Goal: Task Accomplishment & Management: Complete application form

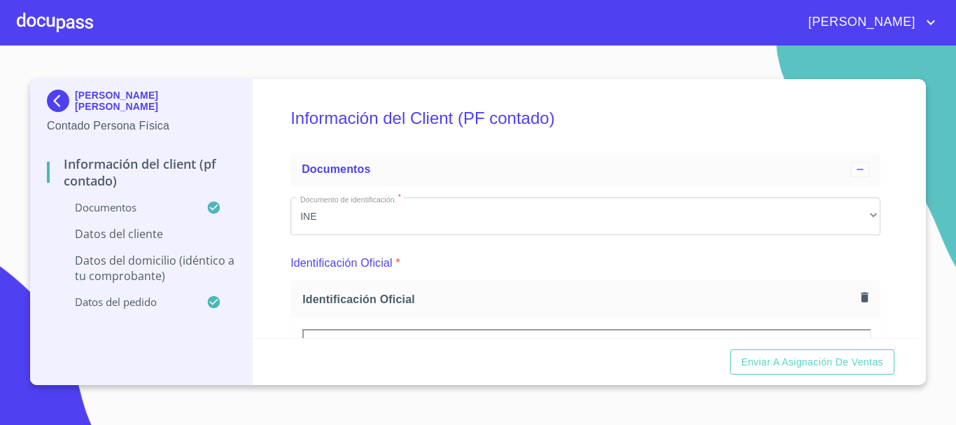
scroll to position [840, 0]
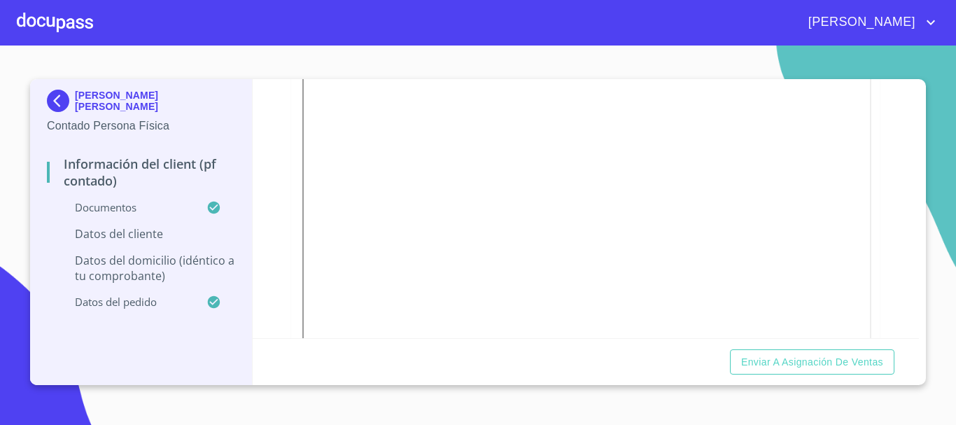
click at [76, 17] on div at bounding box center [55, 22] width 76 height 45
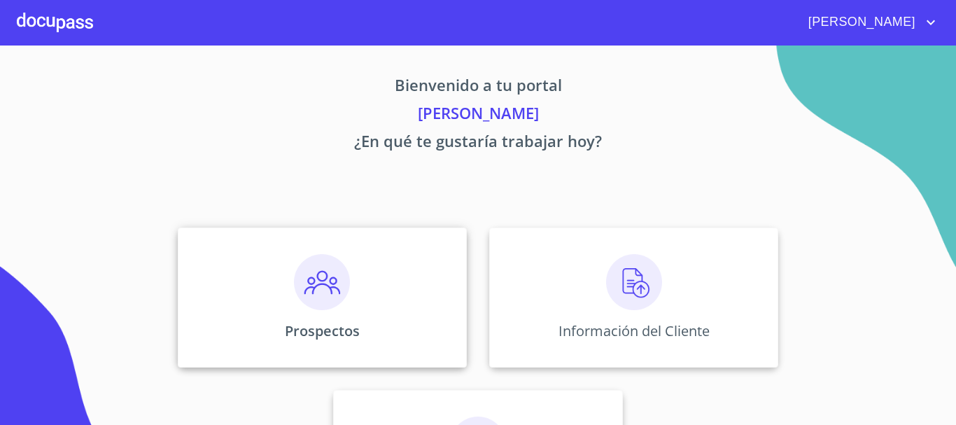
click at [244, 332] on div "Prospectos" at bounding box center [322, 297] width 289 height 140
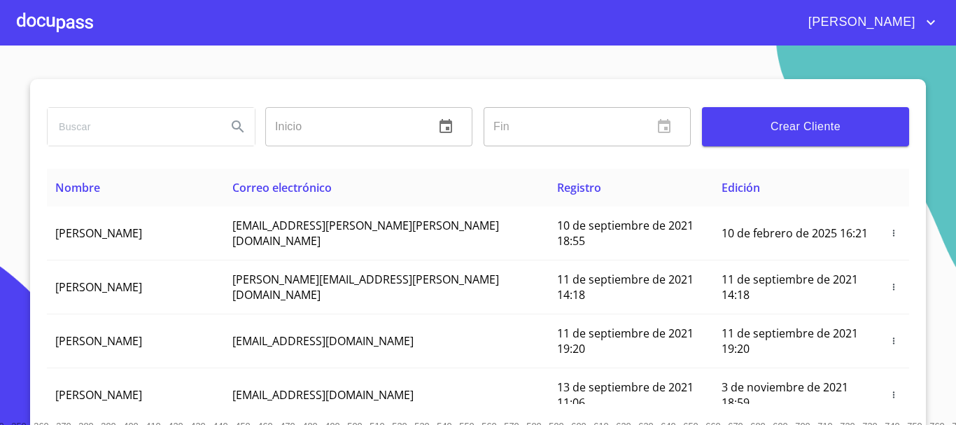
click at [113, 136] on input "search" at bounding box center [132, 127] width 168 height 38
type input "victornajera"
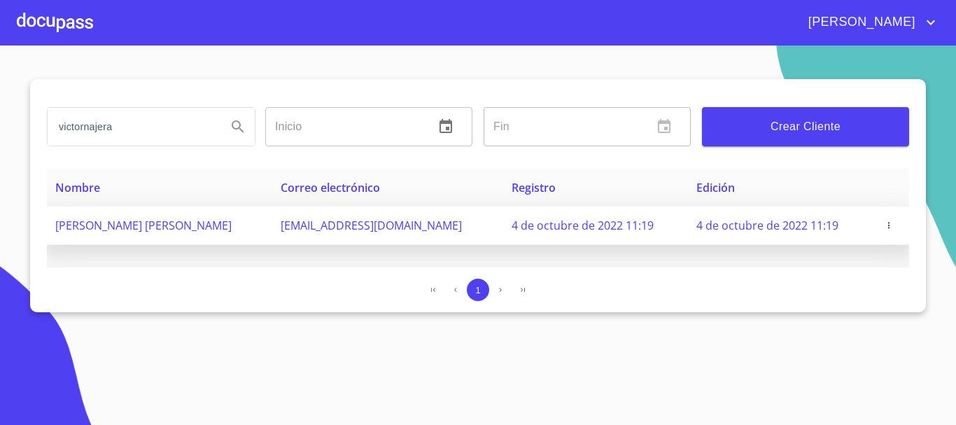
click at [886, 229] on icon "button" at bounding box center [889, 225] width 10 height 10
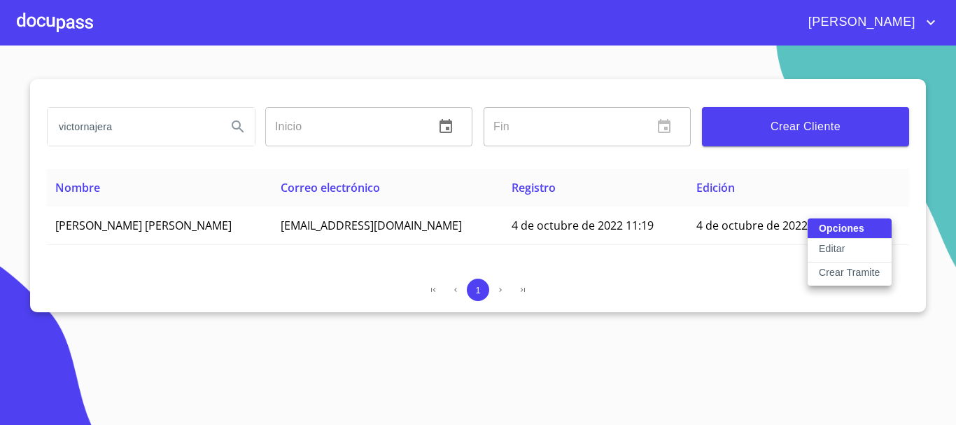
click at [853, 278] on p "Crear Tramite" at bounding box center [850, 272] width 62 height 14
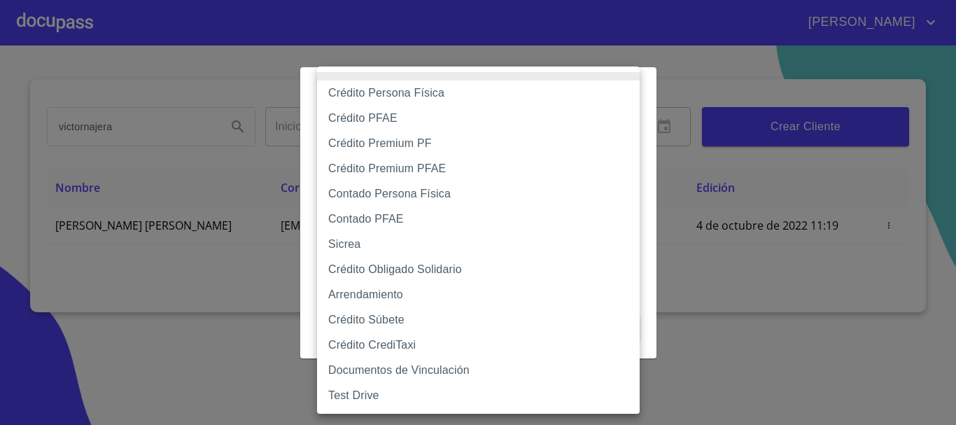
click at [418, 139] on body "VALERIA victornajera Inicio ​ Fin ​ Crear Cliente Nombre Correo electrónico Reg…" at bounding box center [478, 212] width 956 height 425
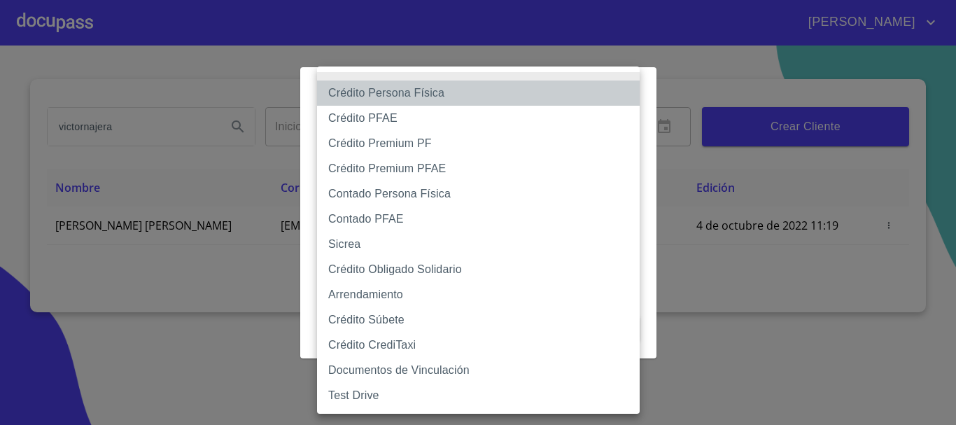
click at [410, 95] on li "Crédito Persona Física" at bounding box center [478, 92] width 323 height 25
type input "6009fb3c7d1714eb8809aa97"
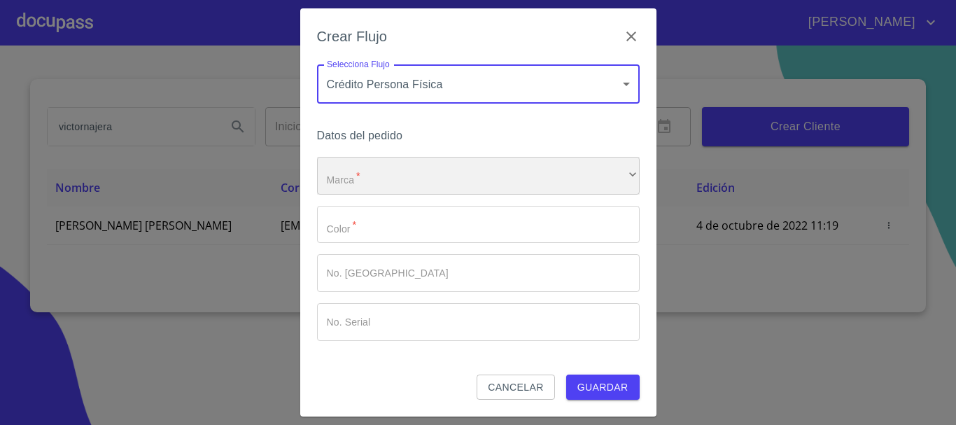
click at [397, 176] on div "​" at bounding box center [478, 176] width 323 height 38
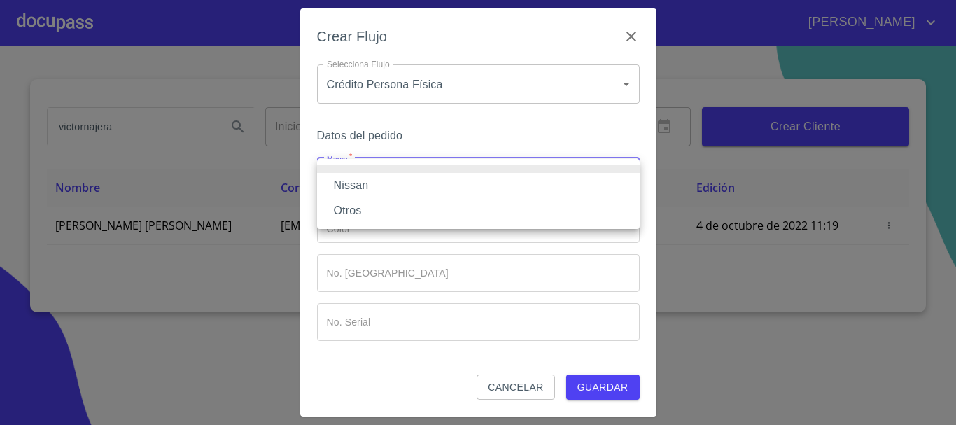
click at [379, 188] on li "Nissan" at bounding box center [478, 185] width 323 height 25
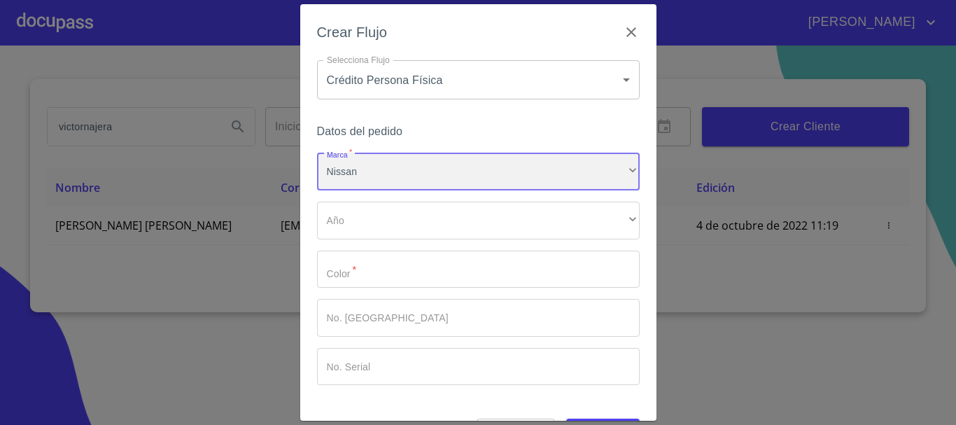
click at [379, 171] on div "Nissan" at bounding box center [478, 172] width 323 height 38
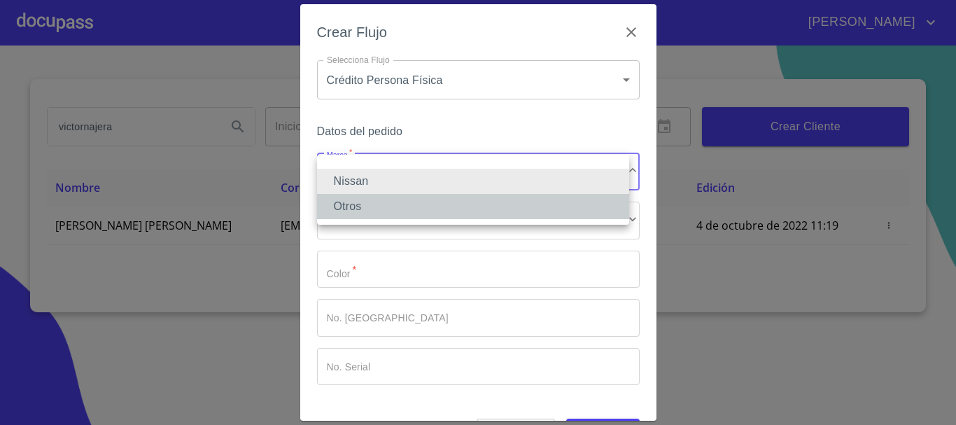
click at [377, 199] on li "Otros" at bounding box center [473, 206] width 312 height 25
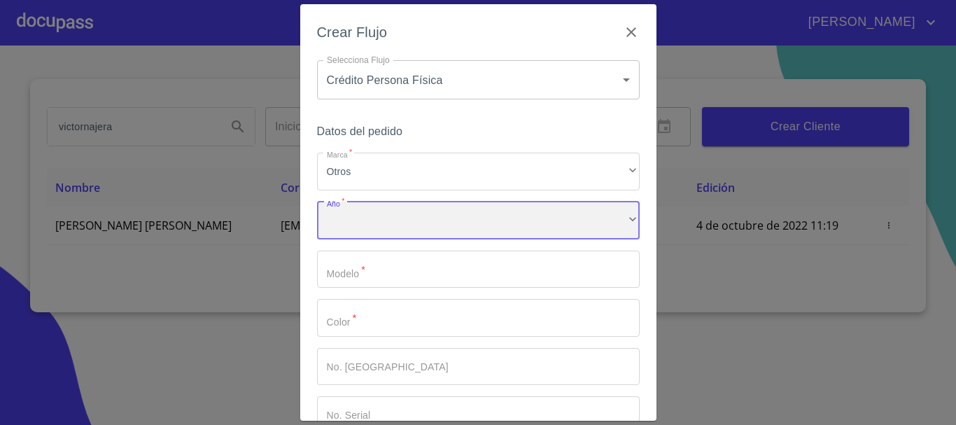
click at [360, 215] on div "​" at bounding box center [478, 221] width 323 height 38
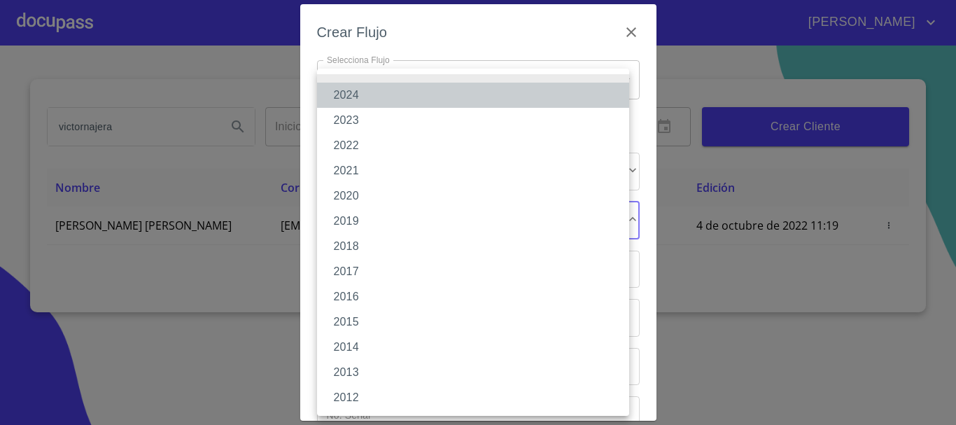
click at [359, 97] on li "2024" at bounding box center [473, 95] width 312 height 25
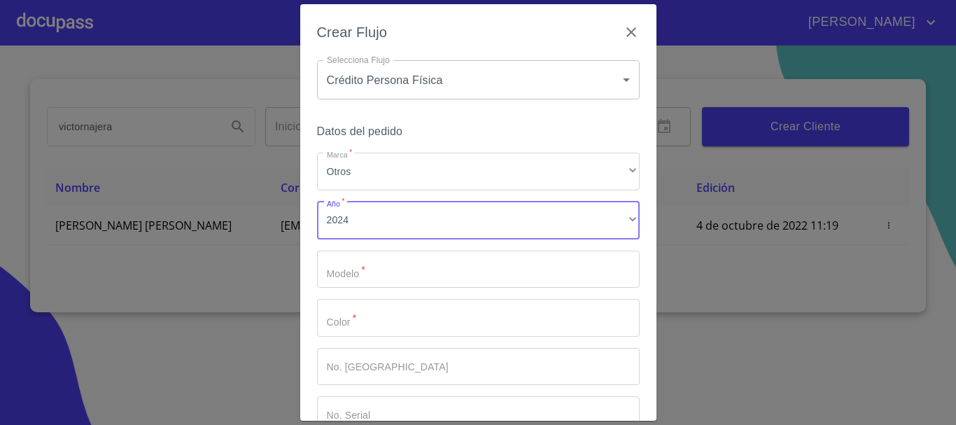
click at [360, 274] on input "Marca   *" at bounding box center [478, 270] width 323 height 38
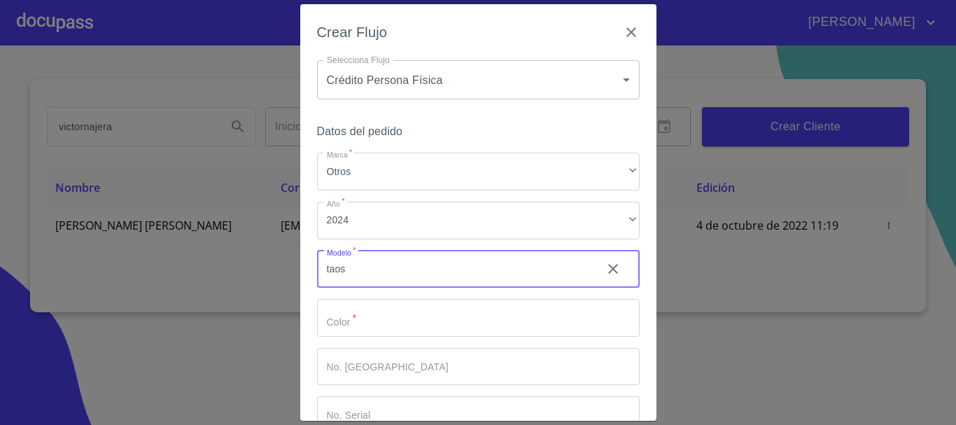
type input "taos"
click at [363, 288] on input "Marca   *" at bounding box center [454, 270] width 274 height 38
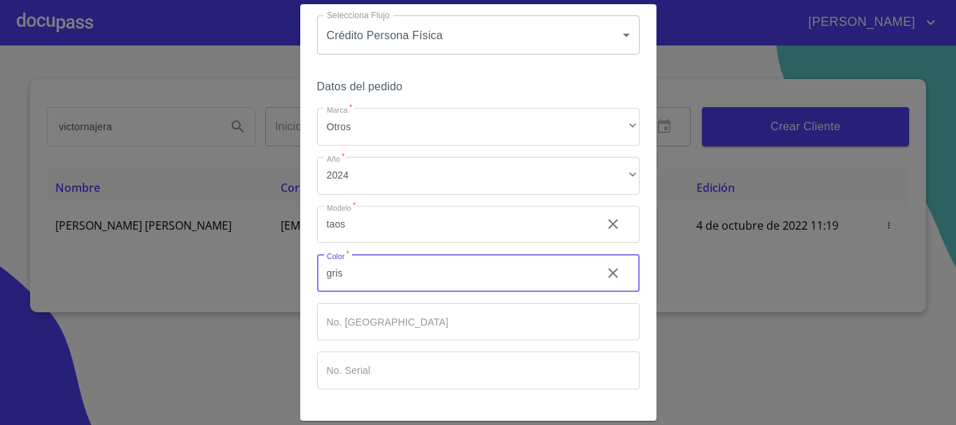
scroll to position [90, 0]
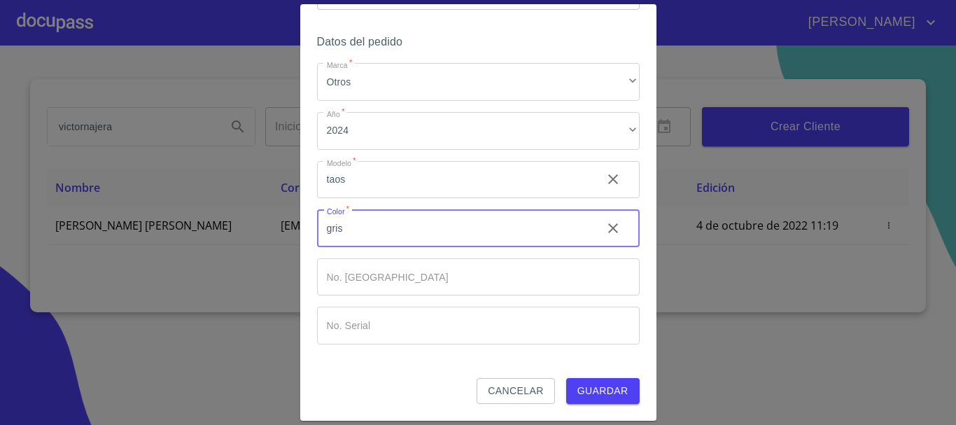
type input "gris"
click at [600, 388] on span "Guardar" at bounding box center [602, 390] width 51 height 17
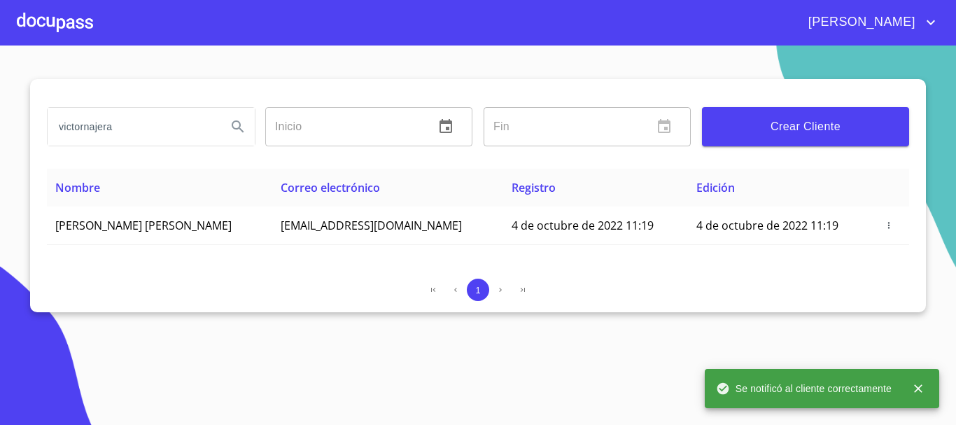
click at [64, 19] on div at bounding box center [55, 22] width 76 height 45
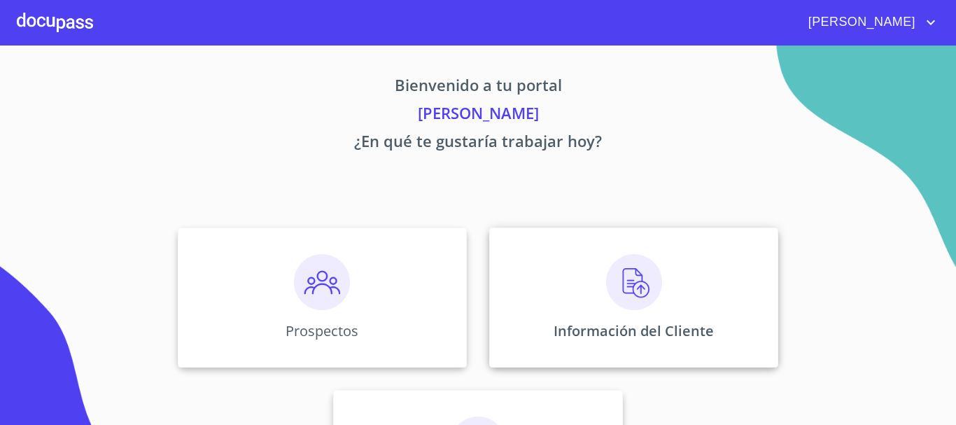
click at [653, 316] on div "Información del Cliente" at bounding box center [633, 297] width 289 height 140
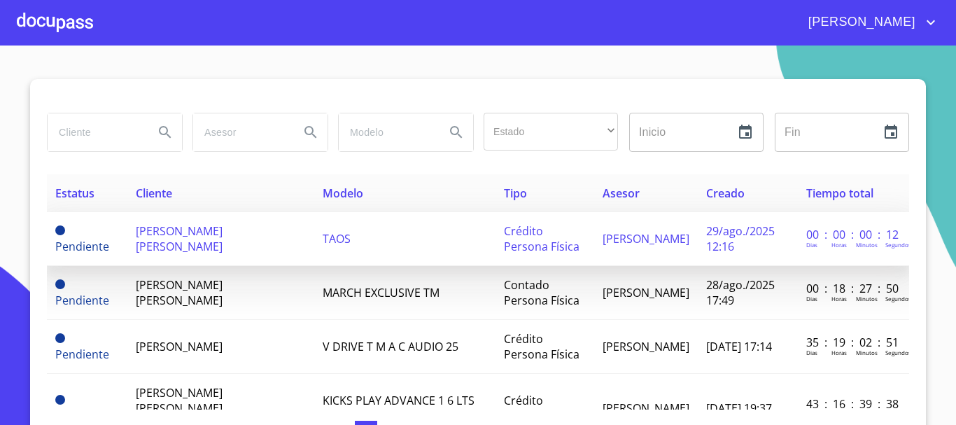
click at [173, 238] on span "[PERSON_NAME] [PERSON_NAME]" at bounding box center [179, 238] width 87 height 31
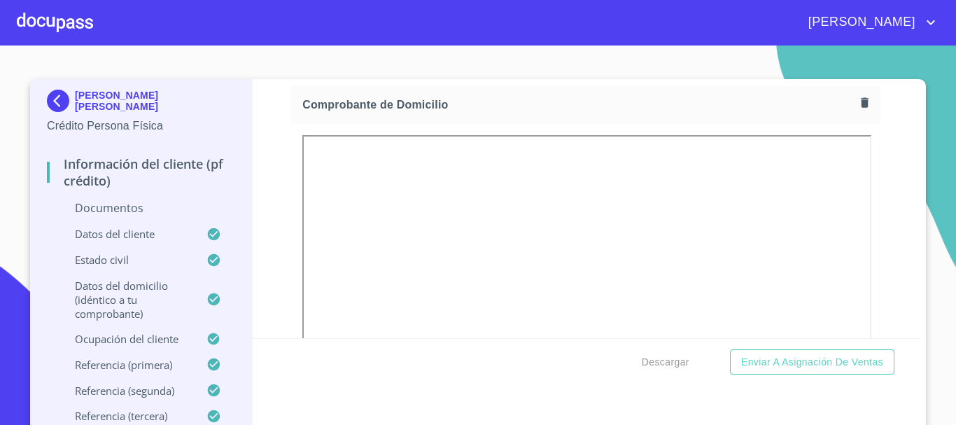
scroll to position [420, 0]
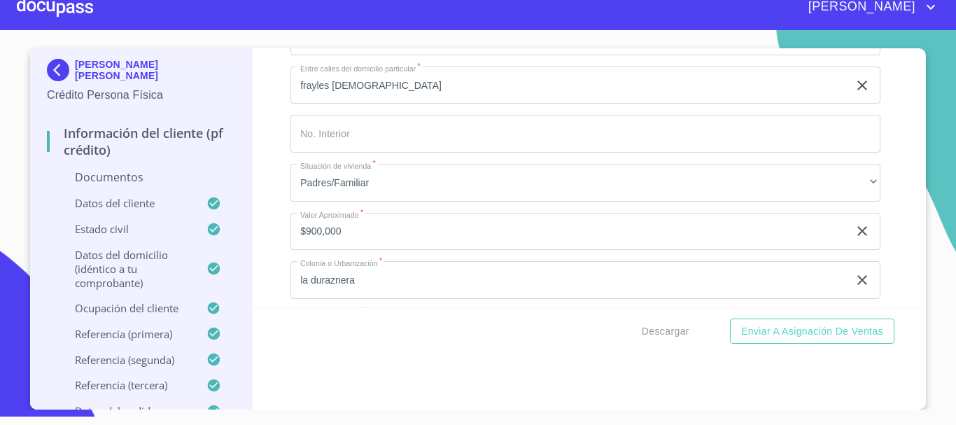
scroll to position [3387, 0]
drag, startPoint x: 489, startPoint y: 153, endPoint x: 342, endPoint y: 151, distance: 147.0
click at [55, 3] on div at bounding box center [55, 7] width 76 height 45
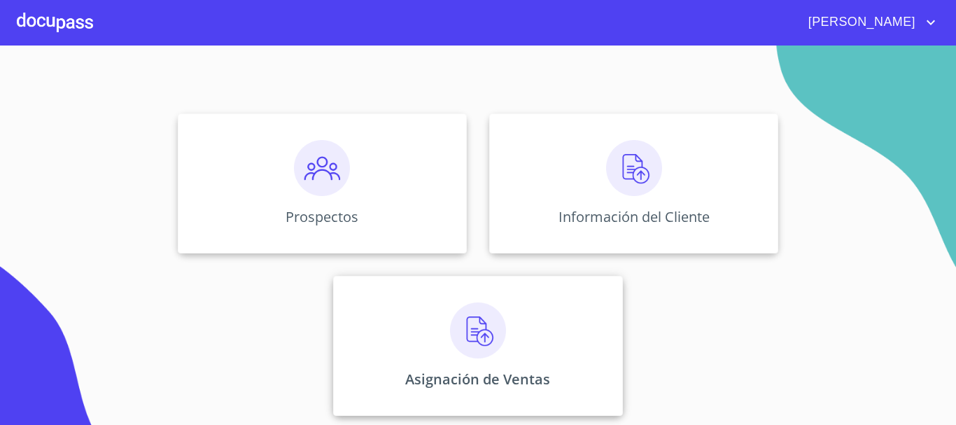
scroll to position [116, 0]
click at [469, 378] on p "Asignación de Ventas" at bounding box center [477, 376] width 145 height 19
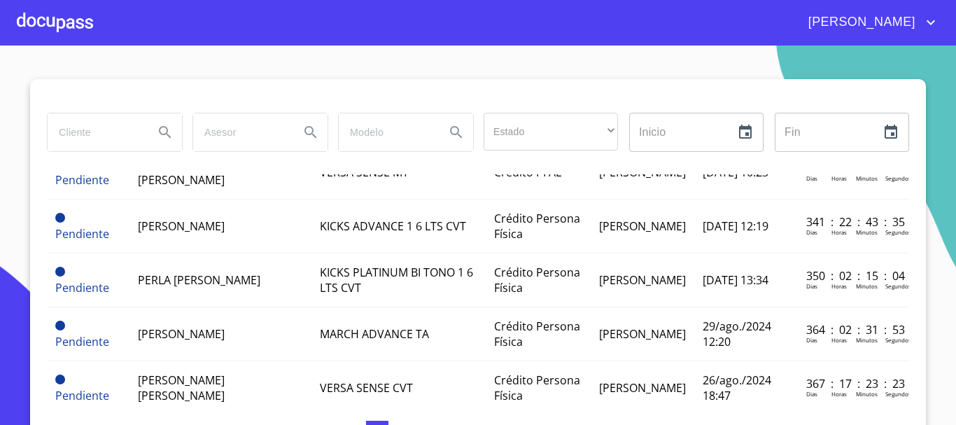
scroll to position [560, 0]
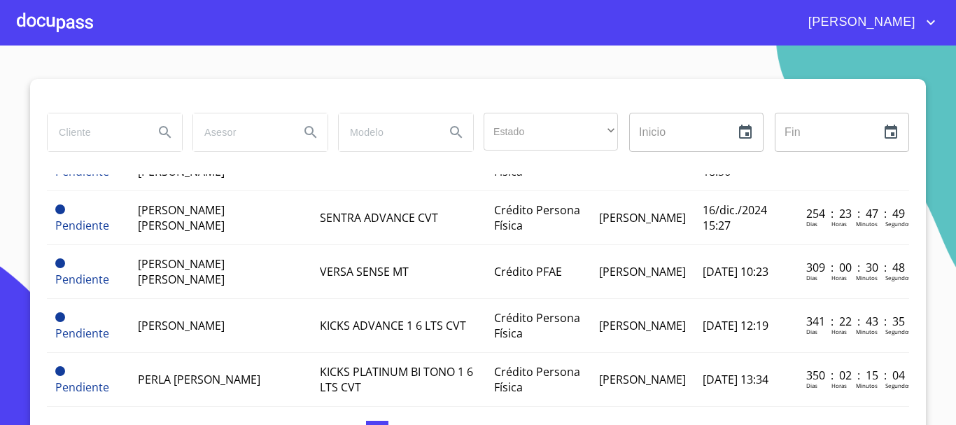
click at [78, 15] on div at bounding box center [55, 22] width 76 height 45
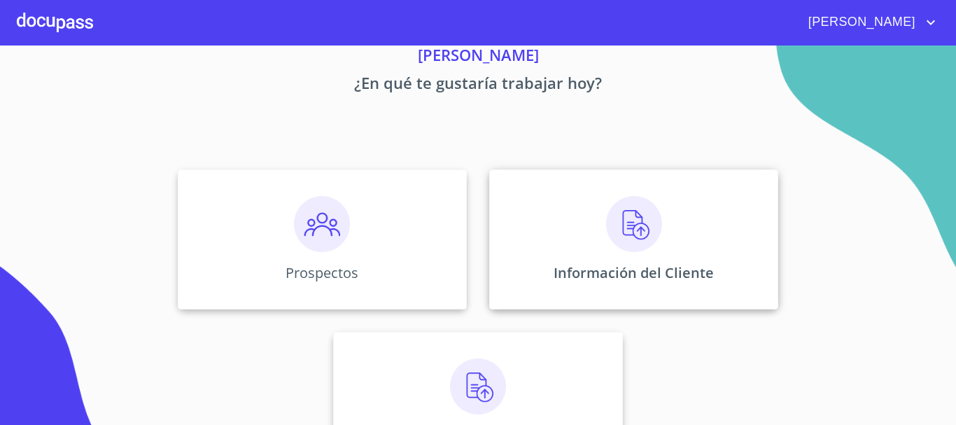
scroll to position [116, 0]
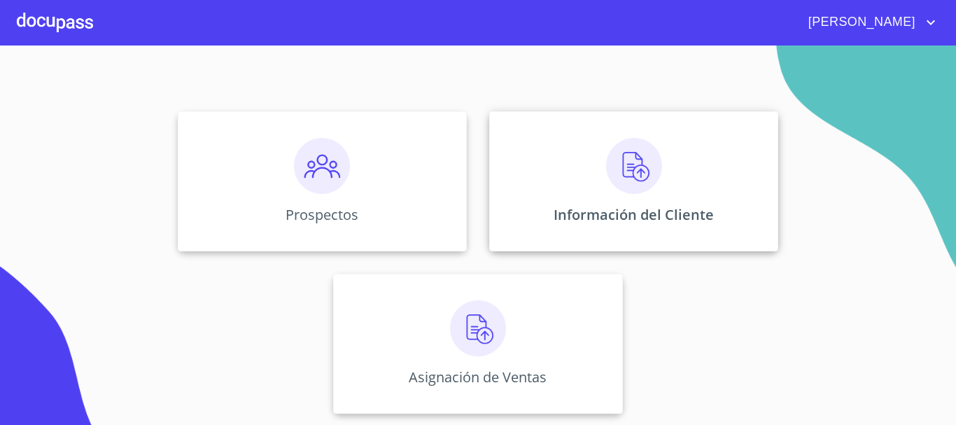
click at [606, 171] on img at bounding box center [634, 166] width 56 height 56
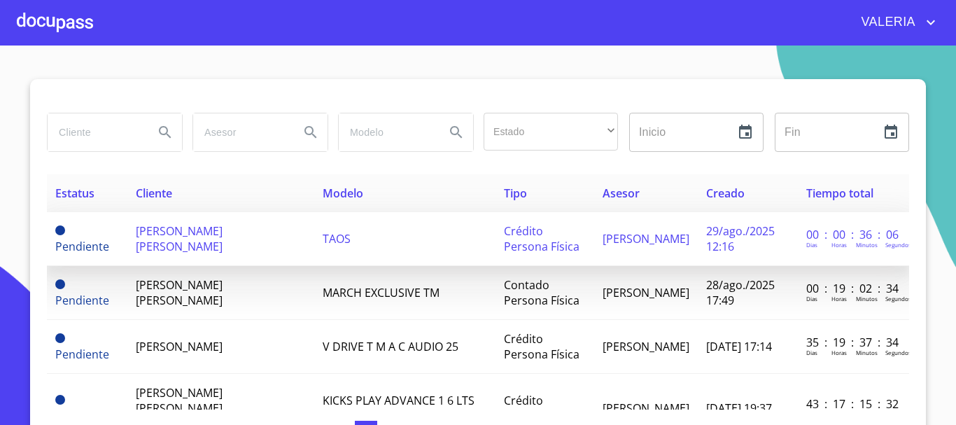
click at [204, 230] on span "[PERSON_NAME] [PERSON_NAME]" at bounding box center [179, 238] width 87 height 31
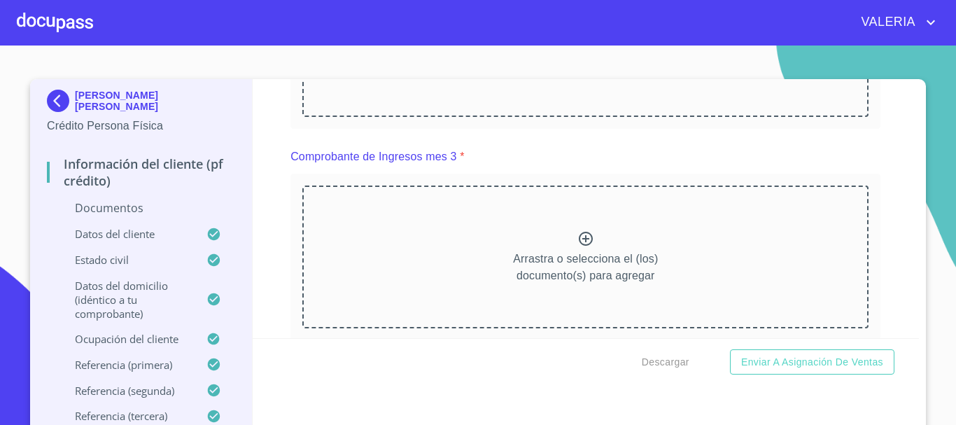
scroll to position [1400, 0]
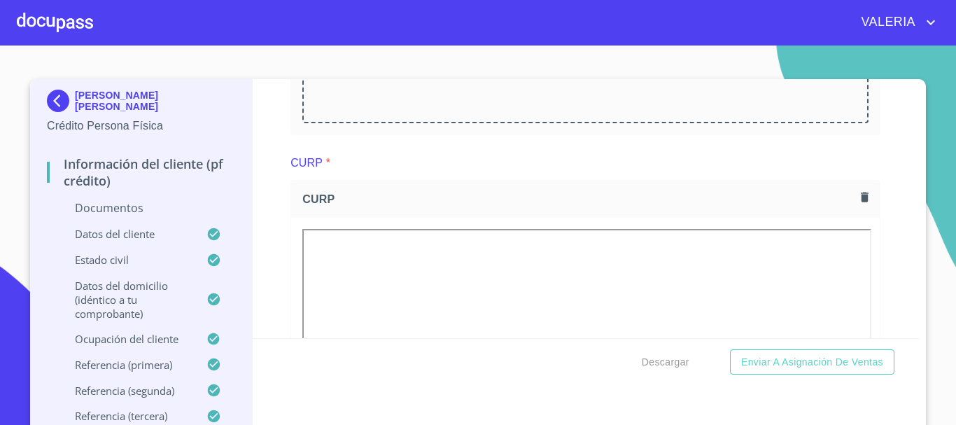
scroll to position [2100, 0]
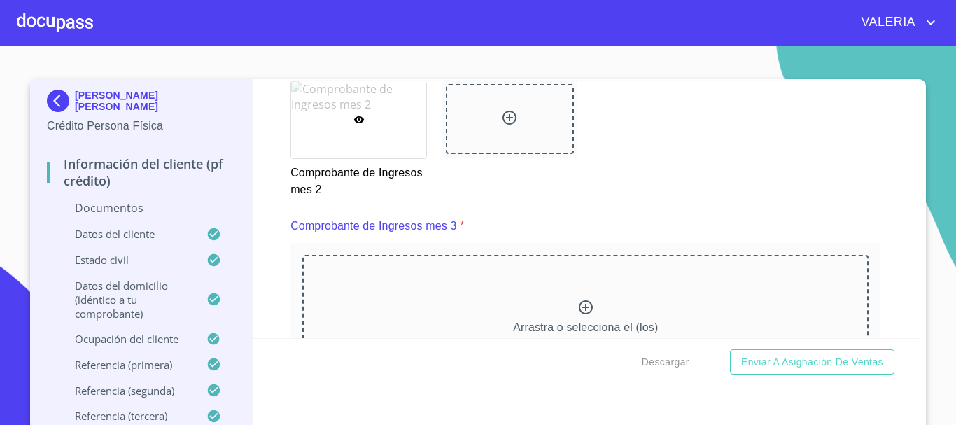
click at [277, 249] on div "Información del cliente (PF crédito) Documentos Documento de identificación.   …" at bounding box center [586, 208] width 667 height 259
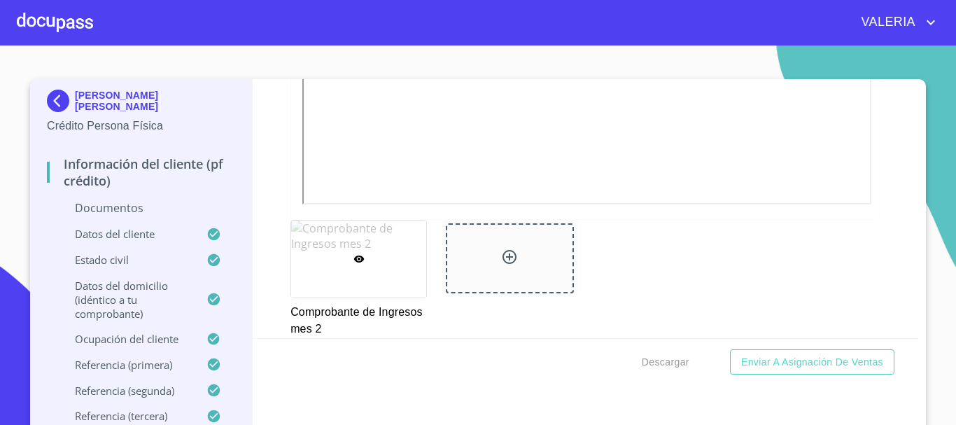
scroll to position [1960, 0]
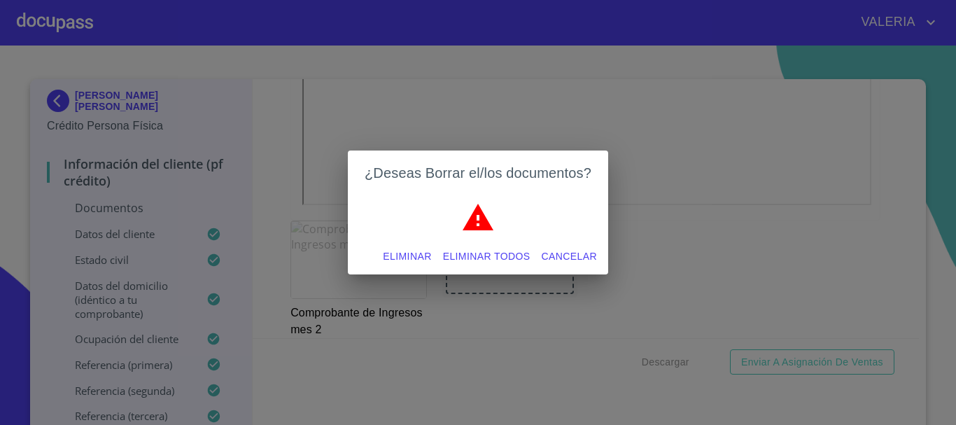
click at [493, 250] on span "Eliminar todos" at bounding box center [486, 256] width 87 height 17
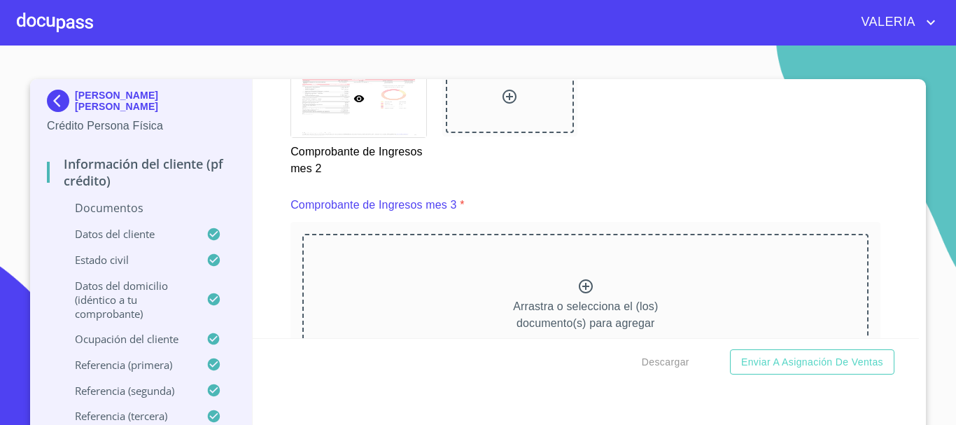
scroll to position [2100, 0]
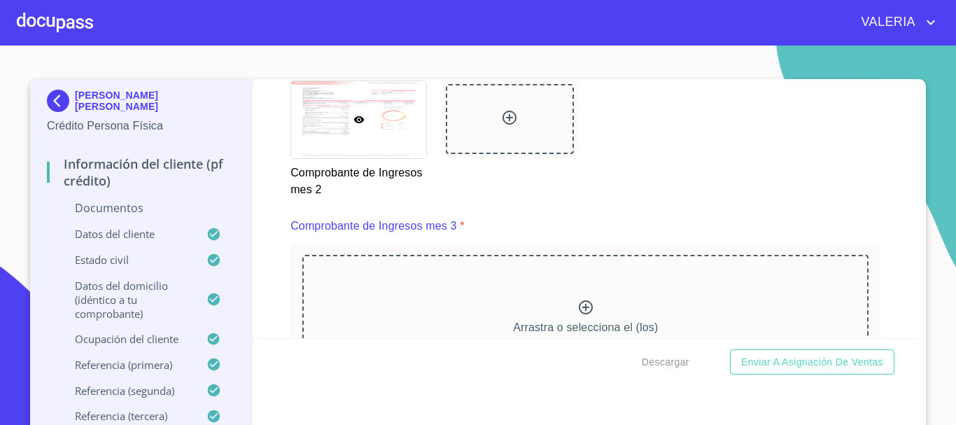
click at [547, 57] on section "[PERSON_NAME] [PERSON_NAME] Crédito Persona Física Información del cliente (PF …" at bounding box center [478, 234] width 956 height 379
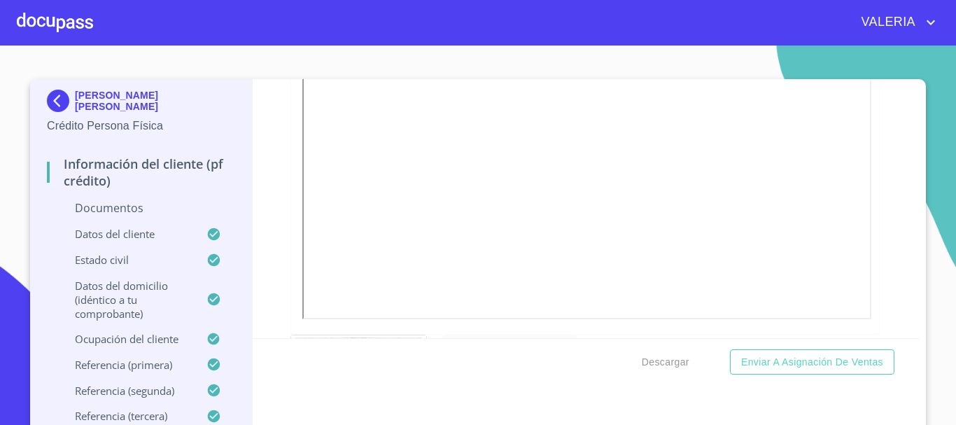
scroll to position [2660, 0]
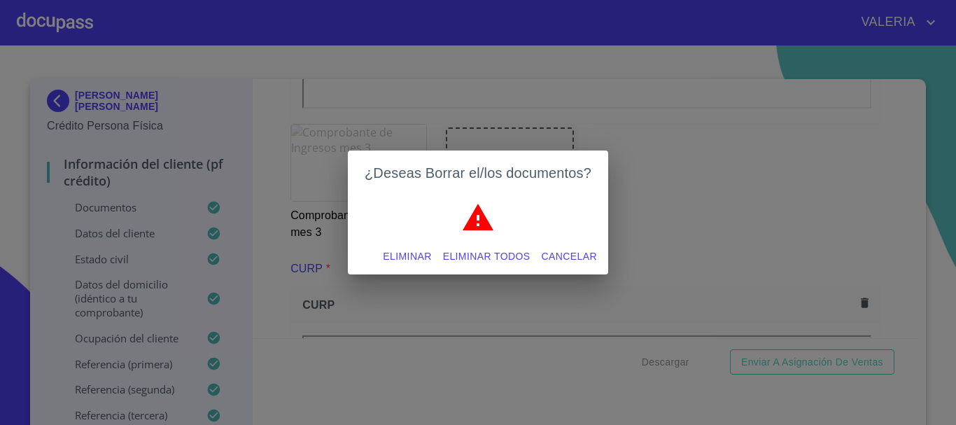
click at [500, 262] on span "Eliminar todos" at bounding box center [486, 256] width 87 height 17
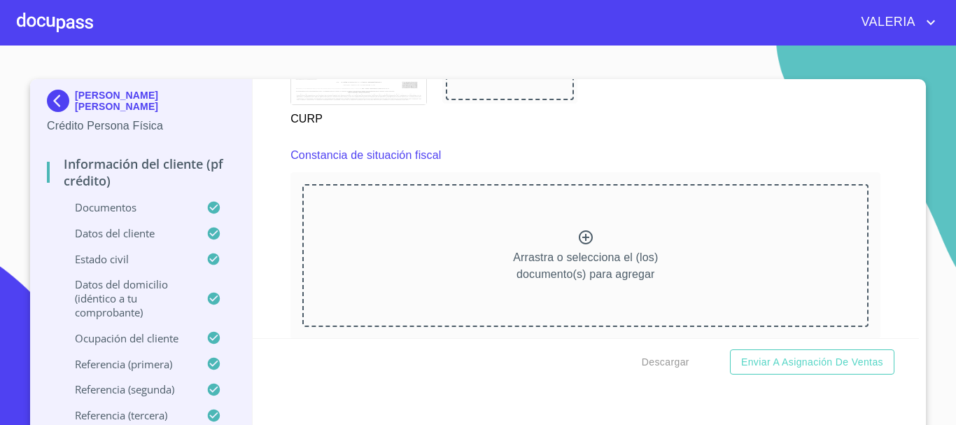
scroll to position [3220, 0]
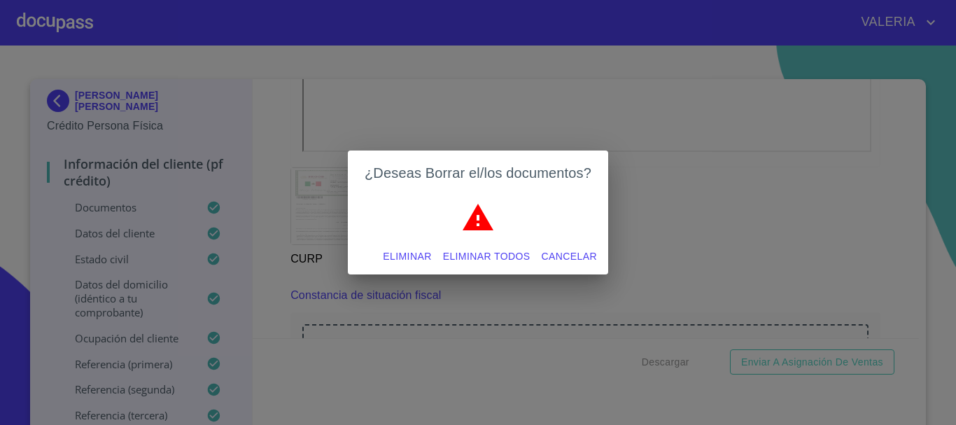
click at [469, 239] on div "Eliminar Eliminar todos Cancelar" at bounding box center [478, 256] width 260 height 37
click at [481, 261] on span "Eliminar todos" at bounding box center [486, 256] width 87 height 17
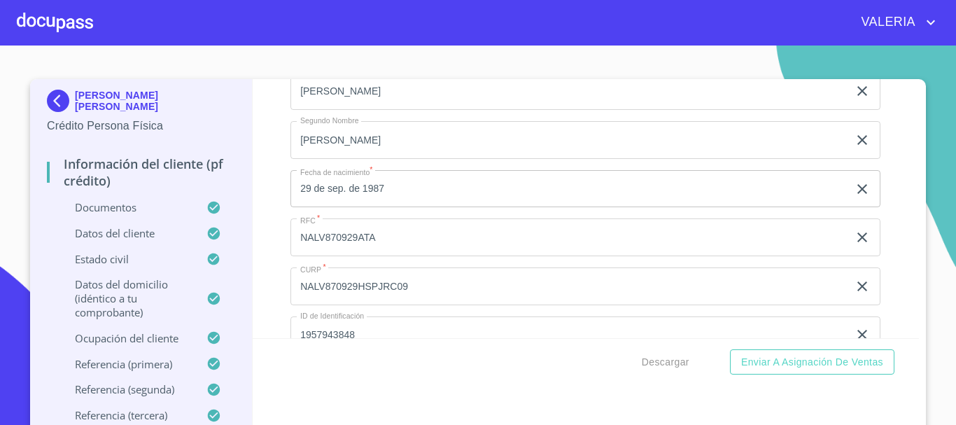
scroll to position [3850, 0]
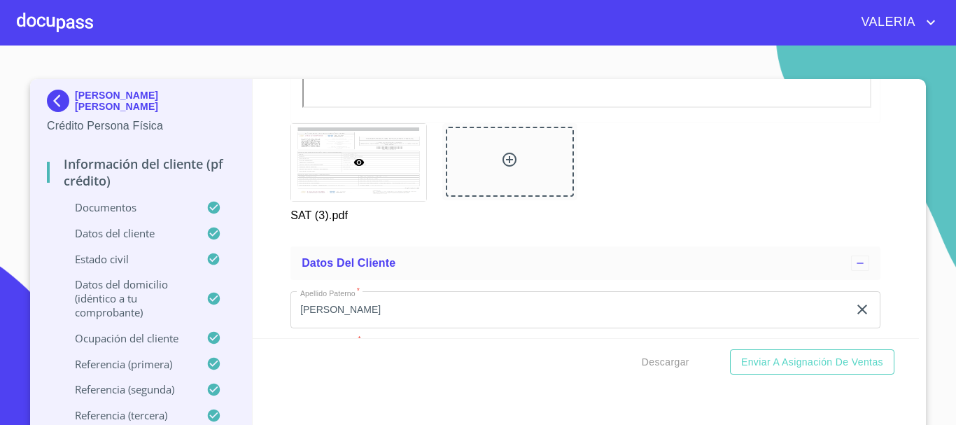
click at [267, 229] on div "Información del cliente (PF crédito) Documentos Documento de identificación.   …" at bounding box center [586, 208] width 667 height 259
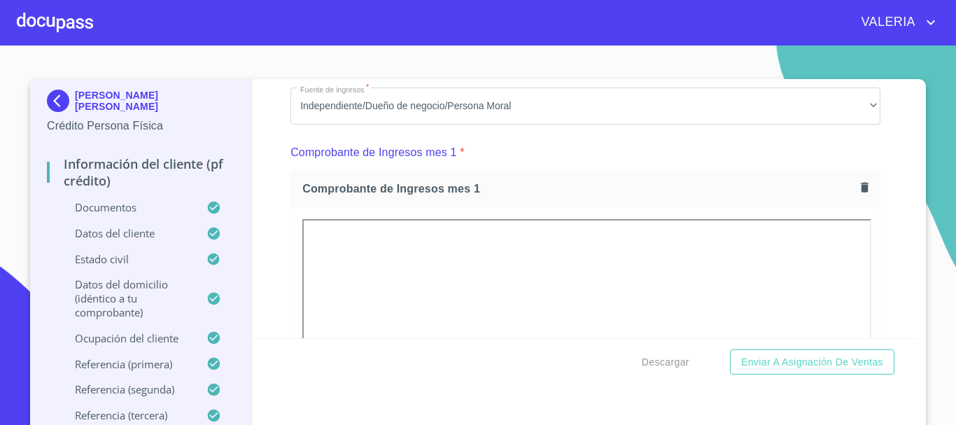
scroll to position [370, 0]
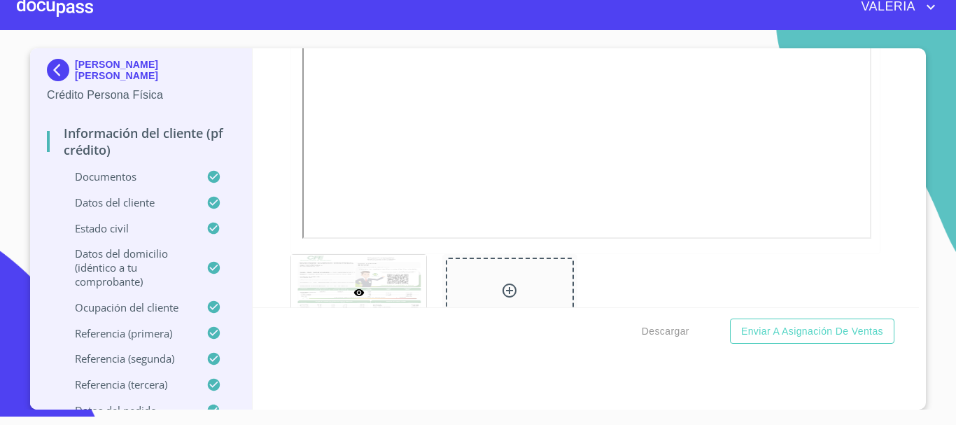
scroll to position [657, 0]
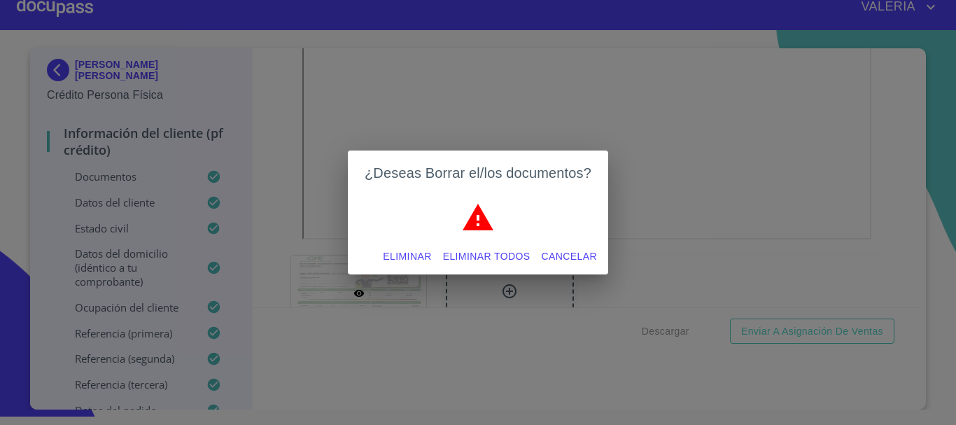
click at [491, 256] on span "Eliminar todos" at bounding box center [486, 256] width 87 height 17
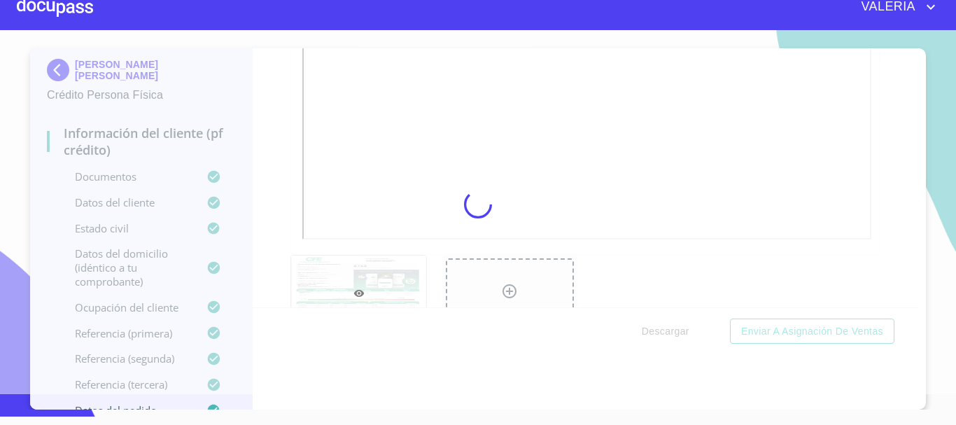
click at [271, 231] on div at bounding box center [478, 204] width 956 height 379
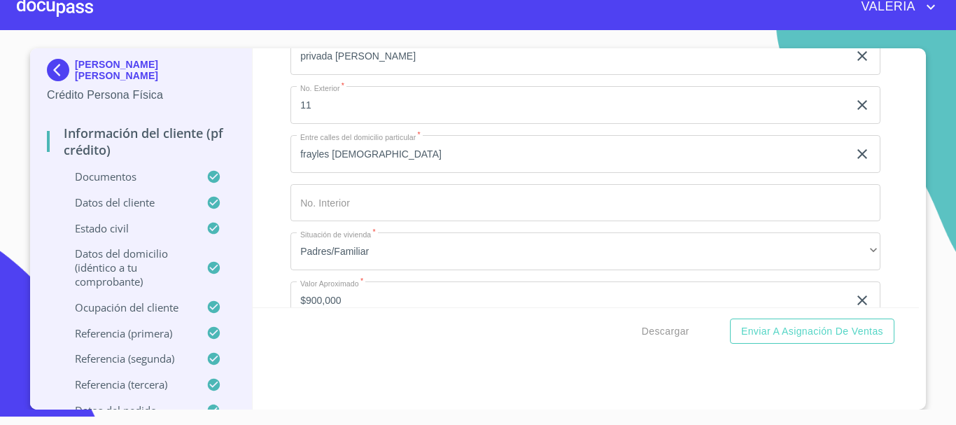
scroll to position [4894, 0]
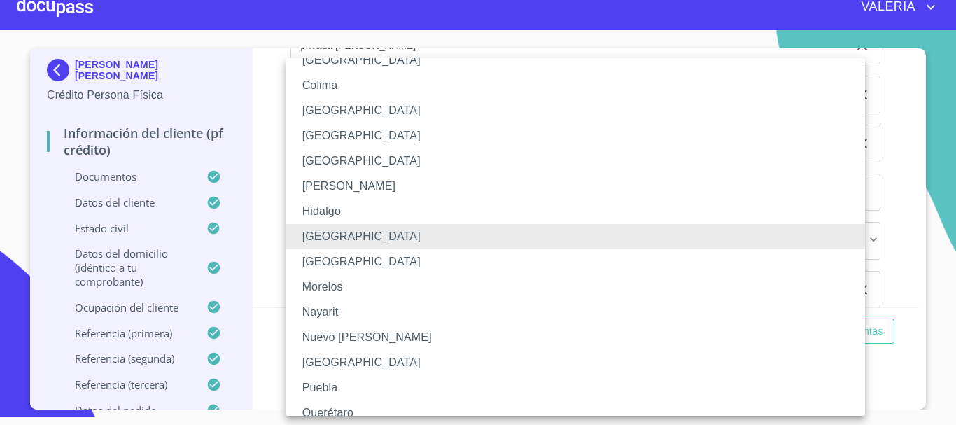
scroll to position [428, 0]
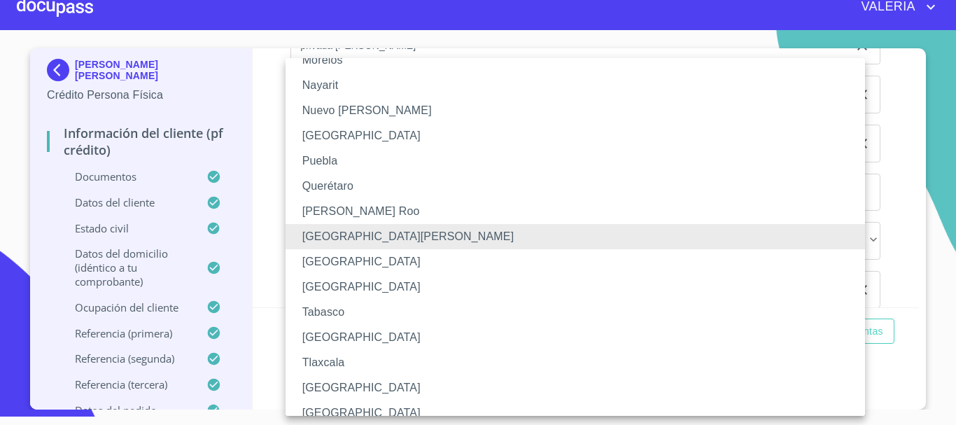
click at [254, 225] on div at bounding box center [478, 212] width 956 height 425
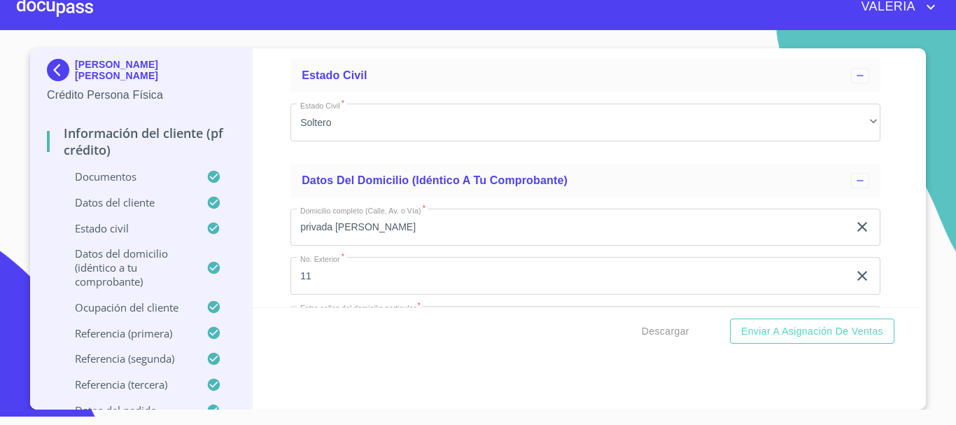
scroll to position [4684, 0]
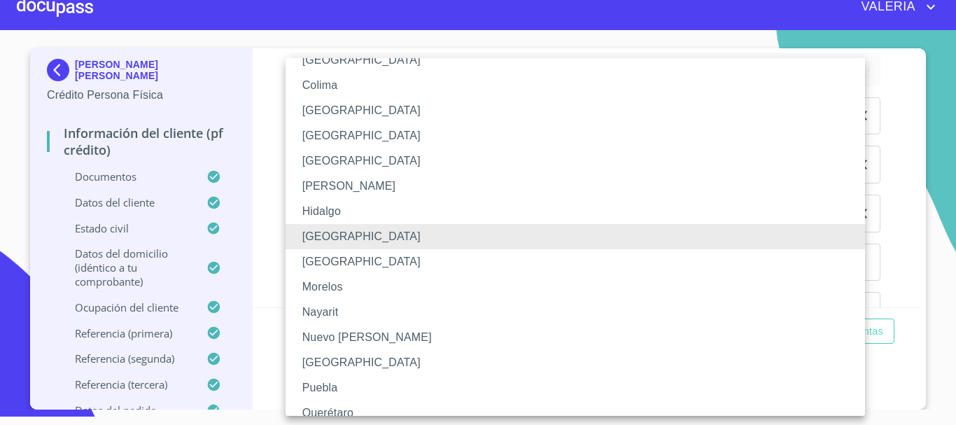
scroll to position [428, 0]
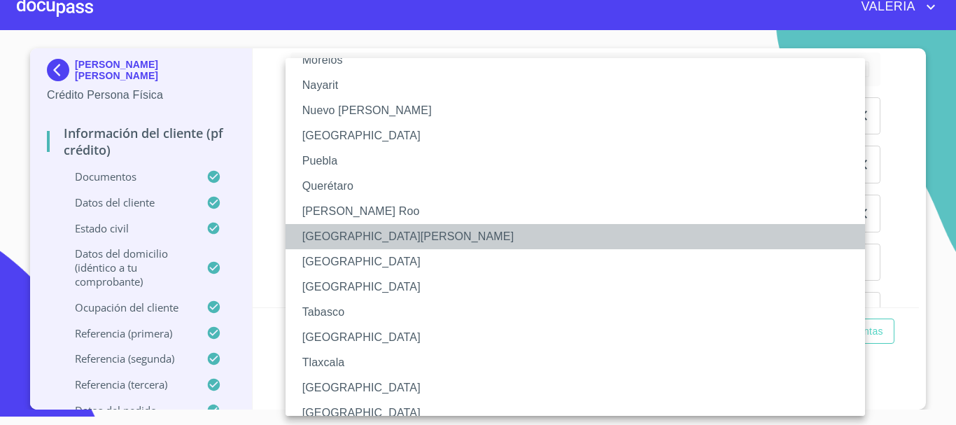
click at [391, 234] on li "[GEOGRAPHIC_DATA][PERSON_NAME]" at bounding box center [581, 236] width 590 height 25
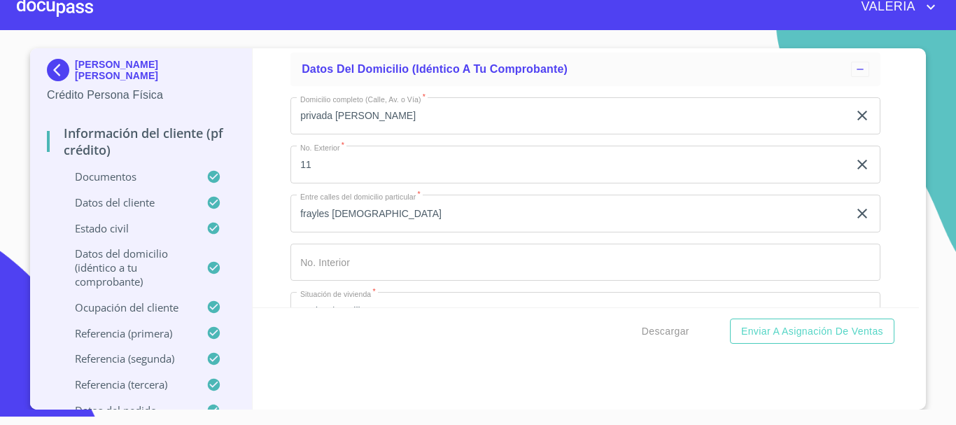
click at [262, 223] on div "Información del cliente (PF crédito) Documentos Documento de identificación.   …" at bounding box center [586, 177] width 667 height 259
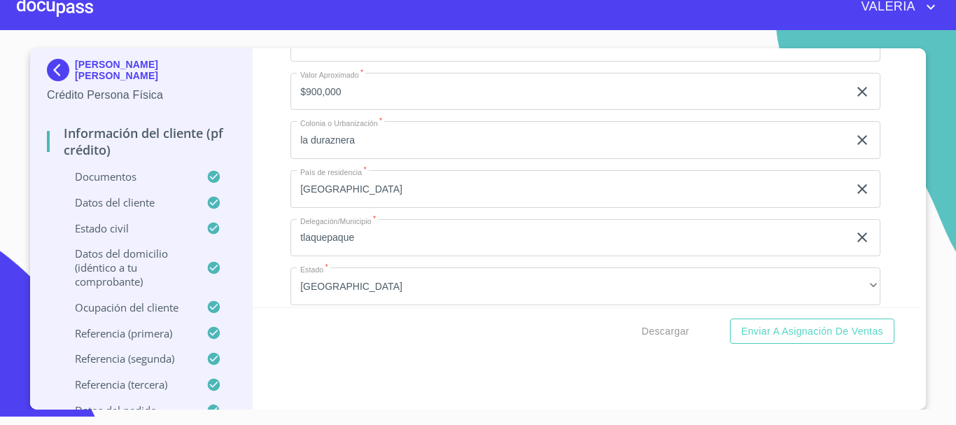
scroll to position [5174, 0]
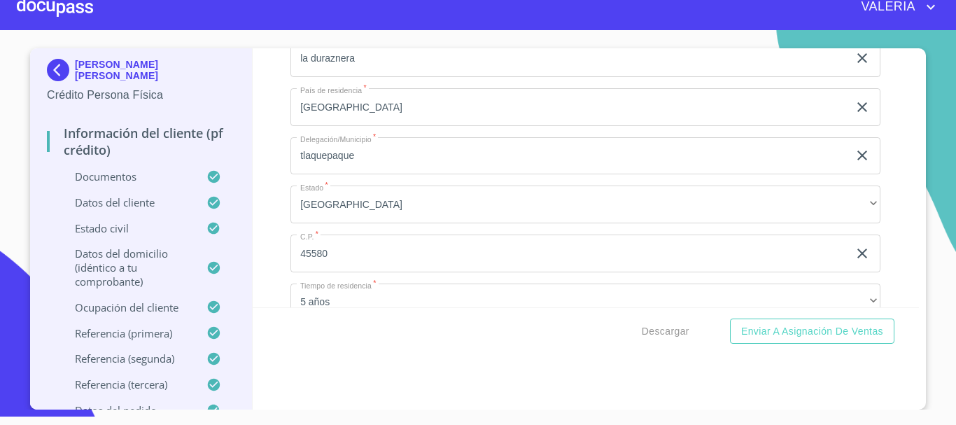
type input "priv [PERSON_NAME]"
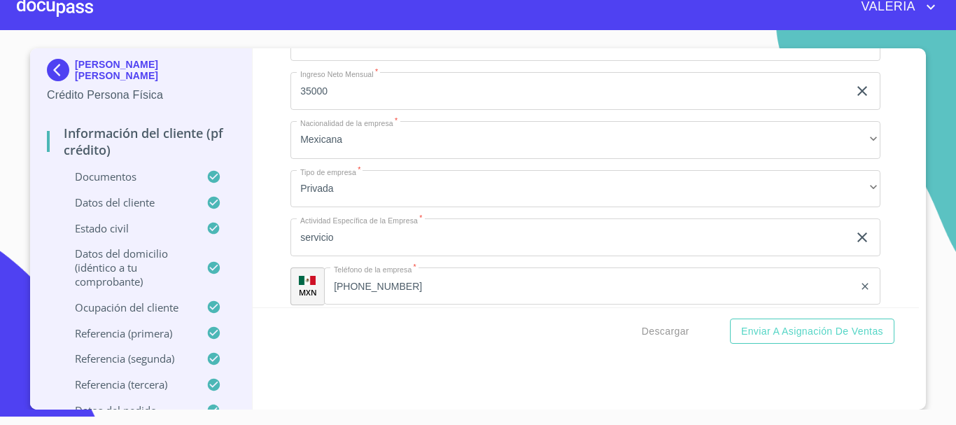
scroll to position [5734, 0]
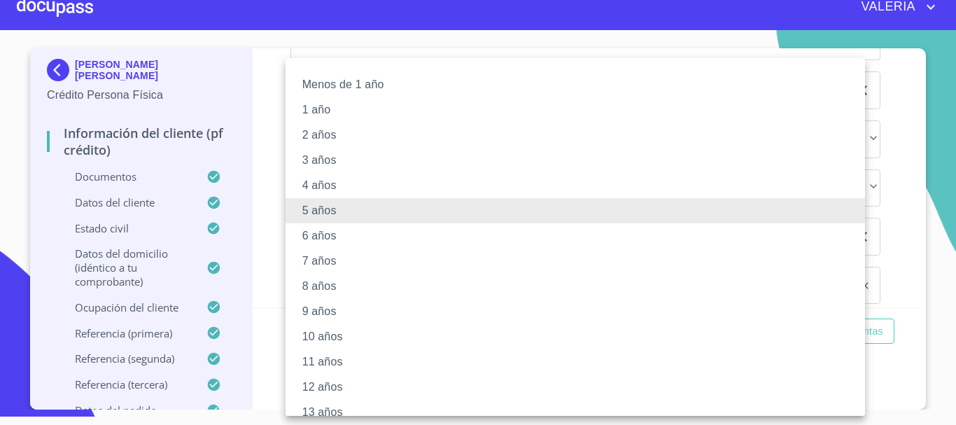
click at [334, 258] on li "7 años" at bounding box center [581, 260] width 590 height 25
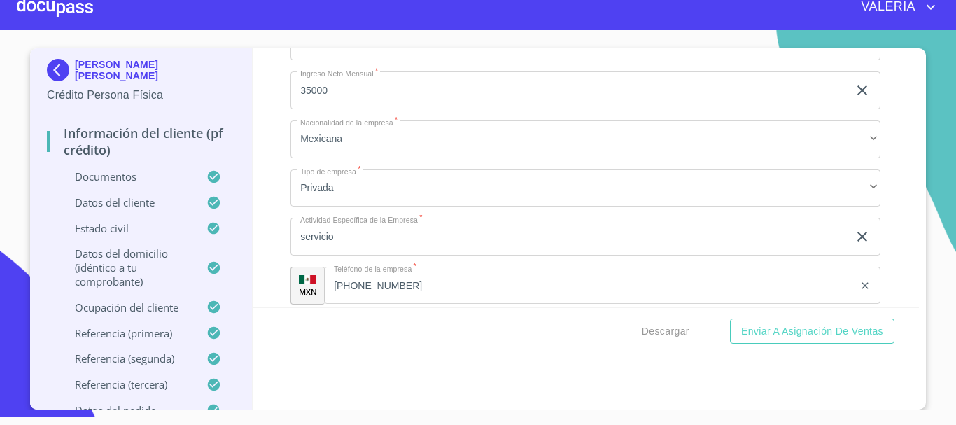
click at [272, 208] on div "Información del cliente (PF crédito) Documentos Documento de identificación.   …" at bounding box center [586, 177] width 667 height 259
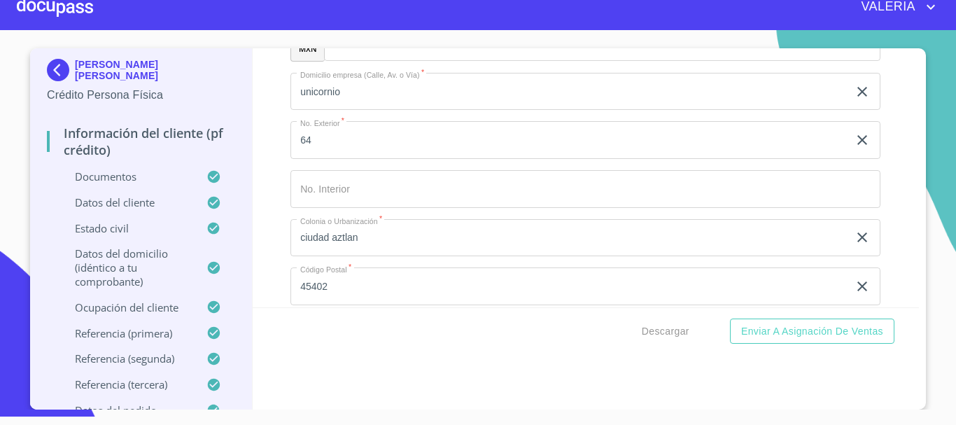
scroll to position [6014, 0]
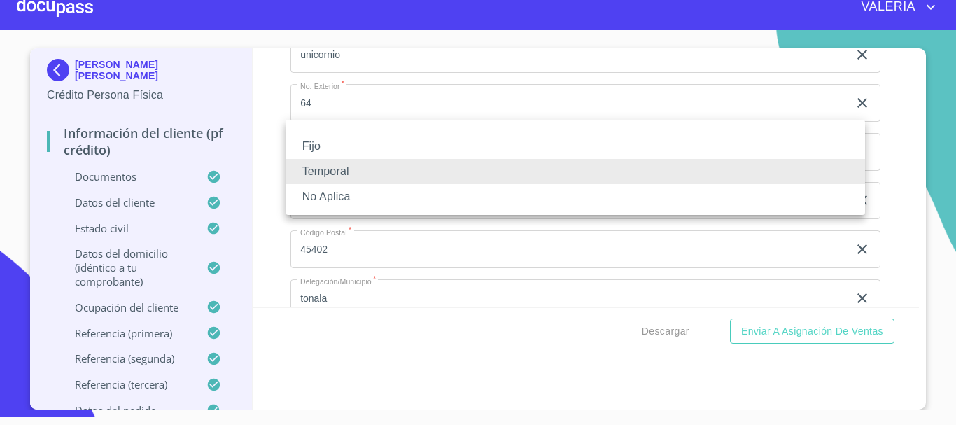
click at [338, 146] on li "Fijo" at bounding box center [576, 146] width 580 height 25
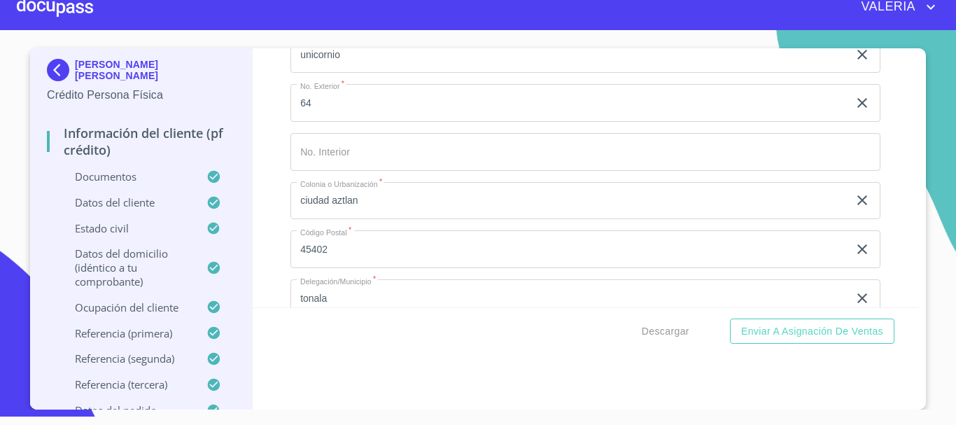
click at [269, 161] on div "Información del cliente (PF crédito) Documentos Documento de identificación.   …" at bounding box center [586, 177] width 667 height 259
click at [269, 200] on div "Información del cliente (PF crédito) Documentos Documento de identificación.   …" at bounding box center [586, 177] width 667 height 259
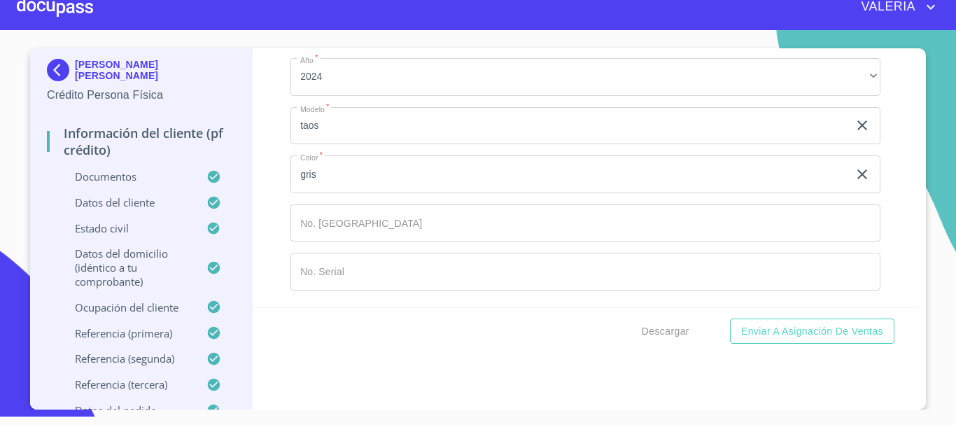
scroll to position [8199, 0]
click at [657, 329] on span "Descargar" at bounding box center [666, 331] width 48 height 17
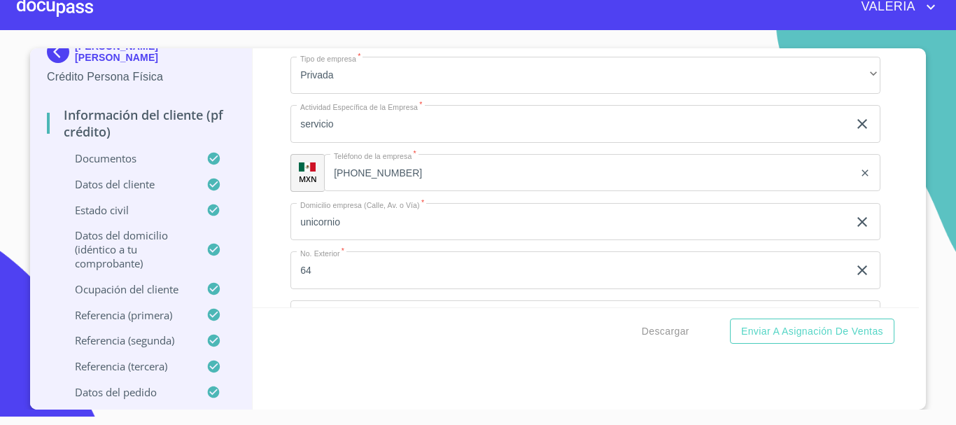
scroll to position [5889, 0]
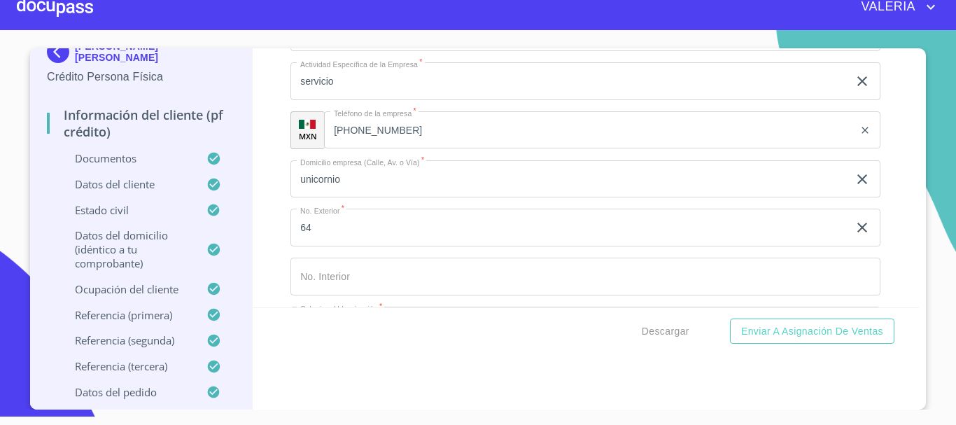
drag, startPoint x: 415, startPoint y: 115, endPoint x: 174, endPoint y: 136, distance: 241.7
click at [174, 136] on div "[PERSON_NAME] [PERSON_NAME] Crédito Persona Física Información del cliente (PF …" at bounding box center [474, 228] width 889 height 361
type input "transportadora egoba"
click at [262, 146] on div "Información del cliente (PF crédito) Documentos Documento de identificación.   …" at bounding box center [586, 177] width 667 height 259
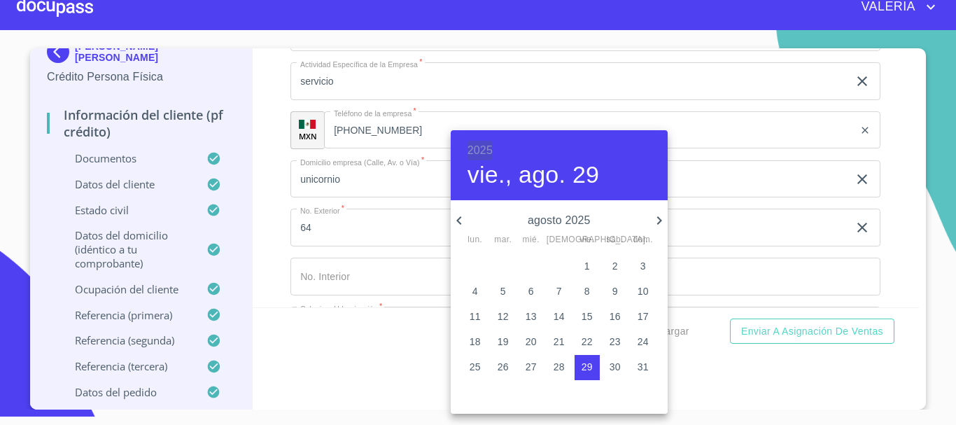
click at [481, 148] on h6 "2025" at bounding box center [480, 151] width 25 height 20
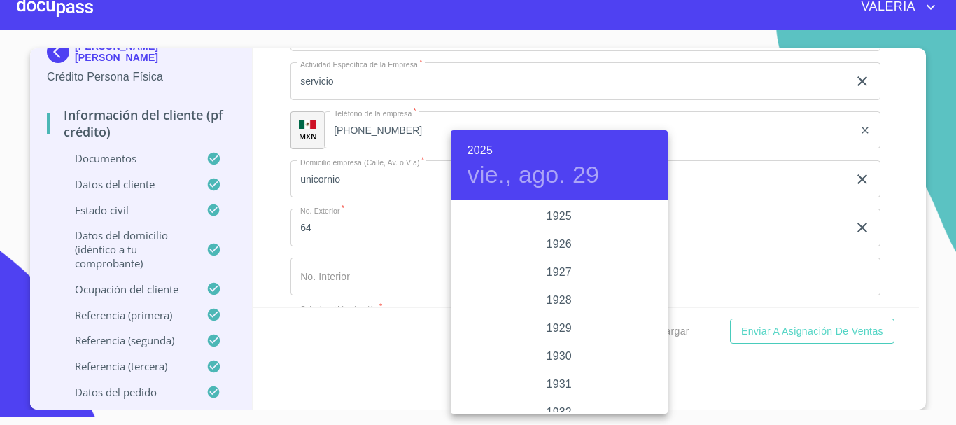
scroll to position [2716, 0]
click at [560, 213] on div "2022" at bounding box center [559, 216] width 217 height 28
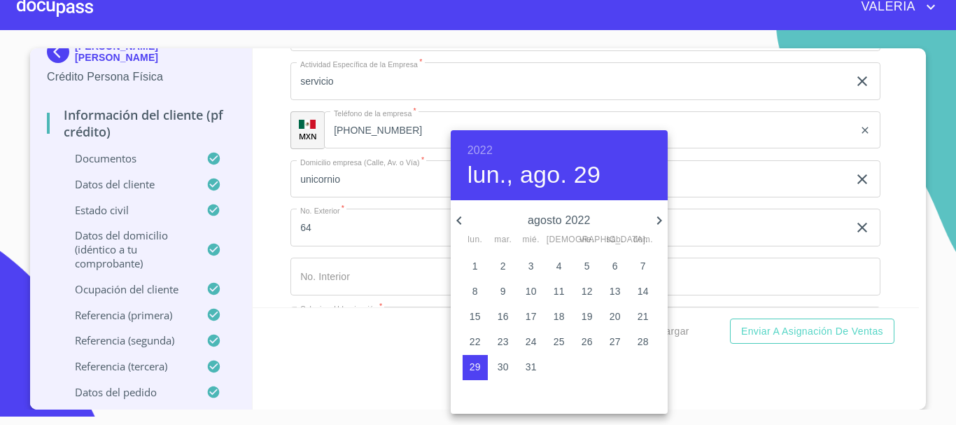
click at [657, 217] on icon "button" at bounding box center [659, 220] width 17 height 17
click at [656, 217] on icon "button" at bounding box center [659, 220] width 17 height 17
click at [657, 215] on icon "button" at bounding box center [659, 220] width 17 height 17
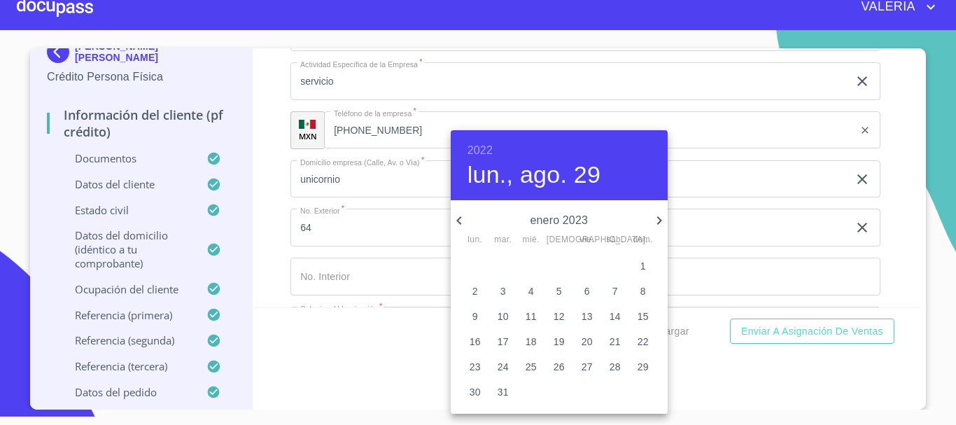
click at [657, 215] on icon "button" at bounding box center [659, 220] width 17 height 17
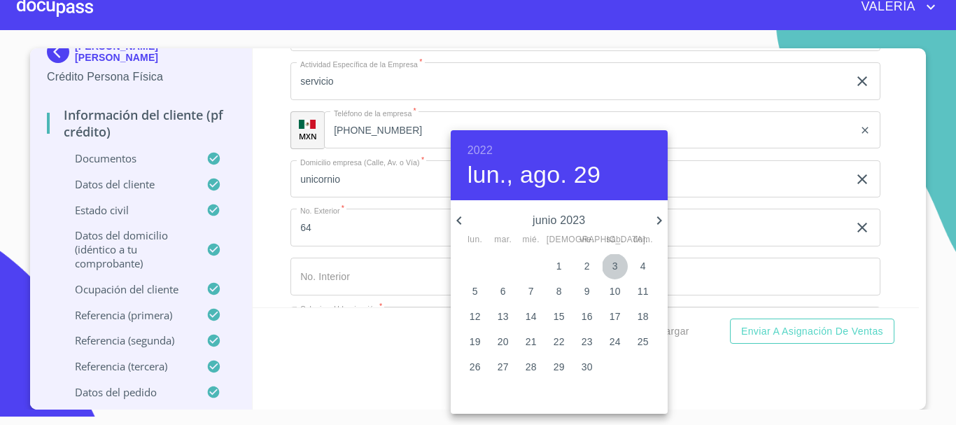
click at [615, 265] on p "3" at bounding box center [615, 266] width 6 height 14
click at [492, 149] on h6 "2023" at bounding box center [480, 151] width 25 height 20
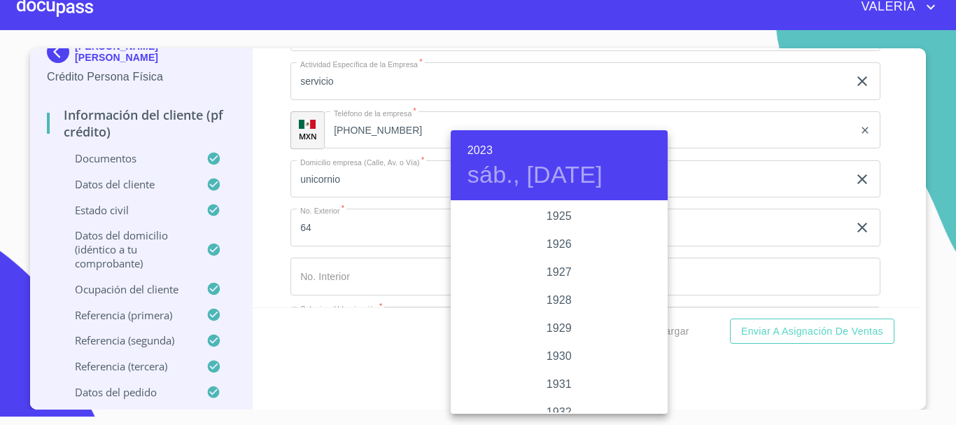
scroll to position [2660, 0]
click at [540, 267] on div "2022" at bounding box center [559, 272] width 217 height 28
type input "3 de jun. de 2022"
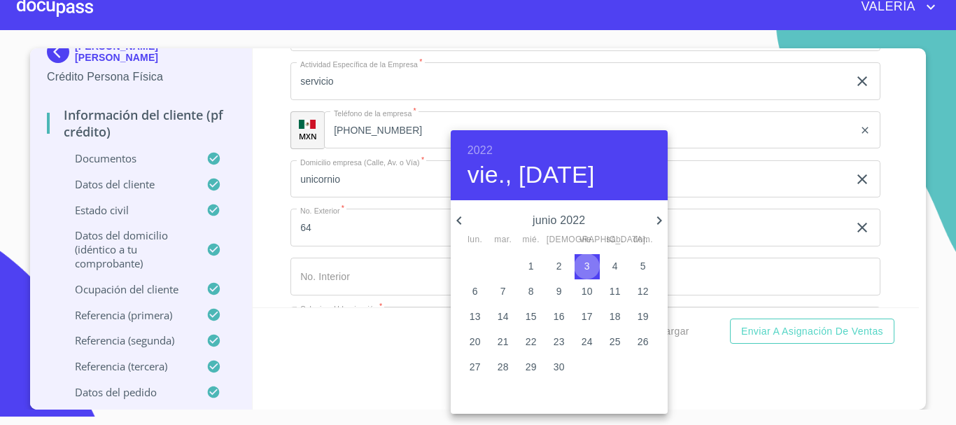
click at [584, 265] on p "3" at bounding box center [587, 266] width 6 height 14
click at [782, 260] on div at bounding box center [478, 212] width 956 height 425
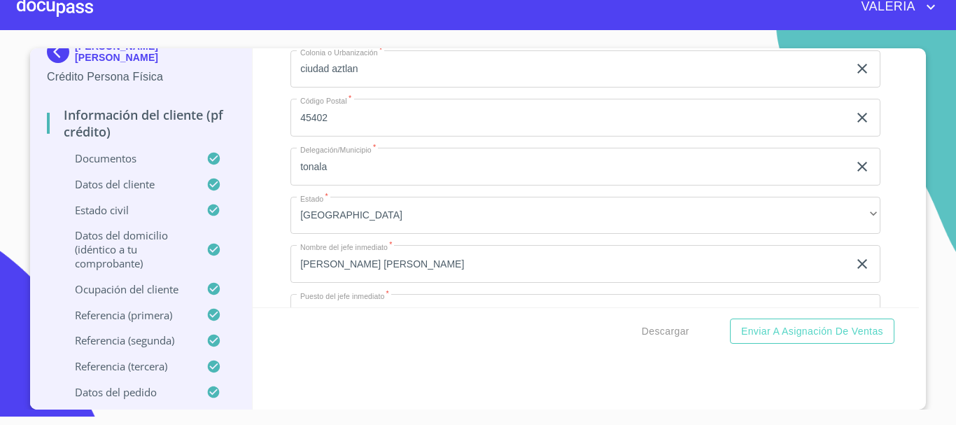
scroll to position [6169, 0]
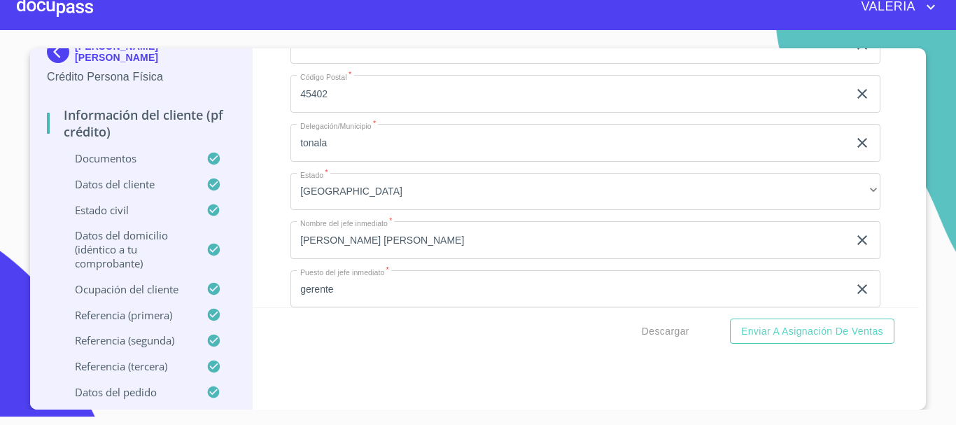
drag, startPoint x: 212, startPoint y: 186, endPoint x: 132, endPoint y: 188, distance: 79.8
click at [132, 188] on div "[PERSON_NAME] [PERSON_NAME] Crédito Persona Física Información del cliente (PF …" at bounding box center [474, 228] width 889 height 361
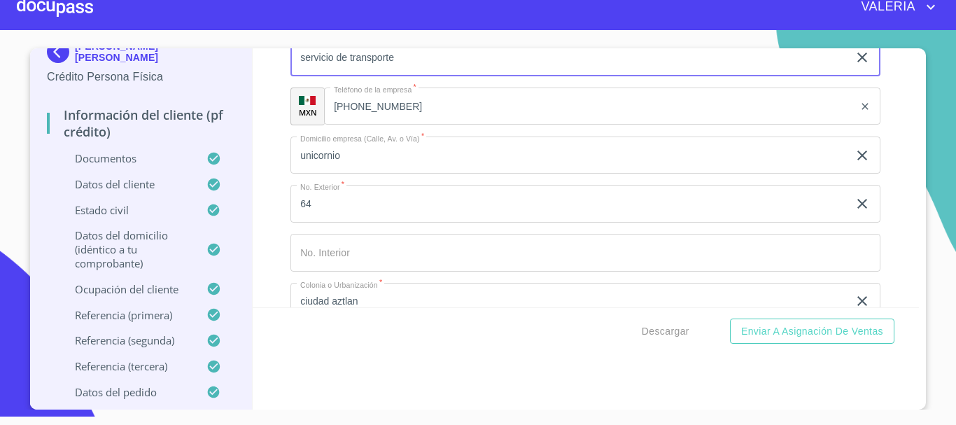
scroll to position [5889, 0]
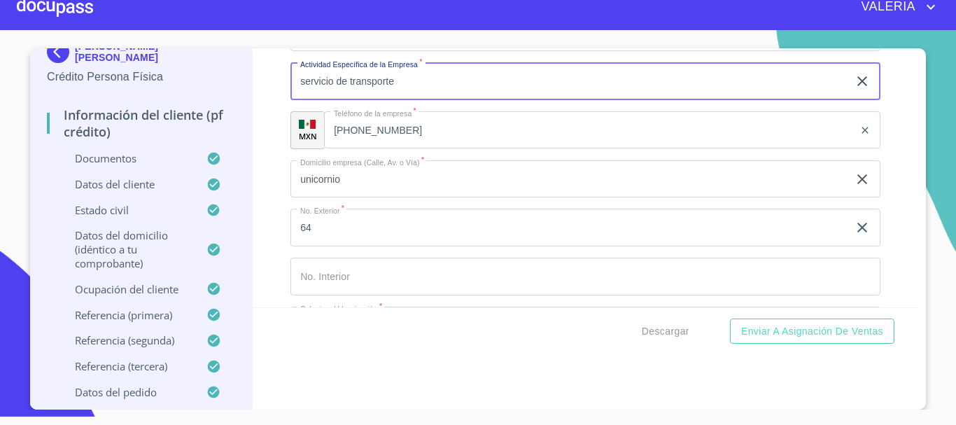
type input "servicio de transporte"
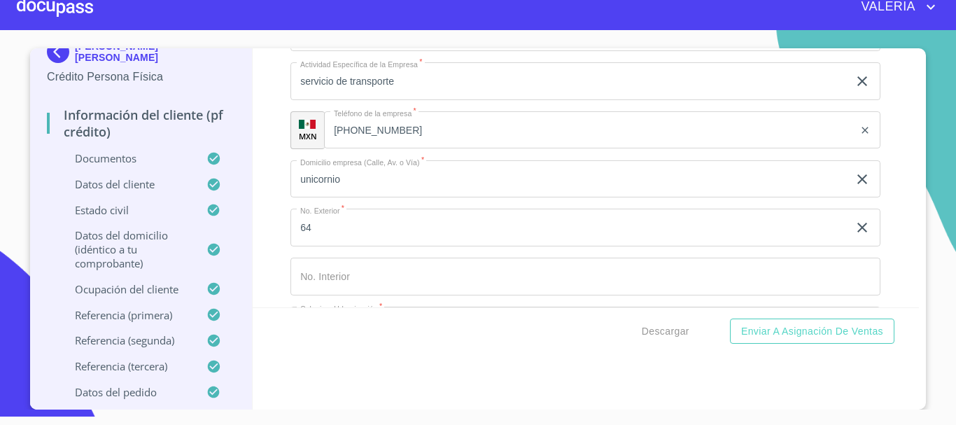
drag, startPoint x: 363, startPoint y: 216, endPoint x: 3, endPoint y: 220, distance: 359.8
click at [3, 220] on section "[PERSON_NAME] [PERSON_NAME] Crédito Persona Física Información del cliente (PF …" at bounding box center [478, 219] width 956 height 379
paste input "servicio de transporte"
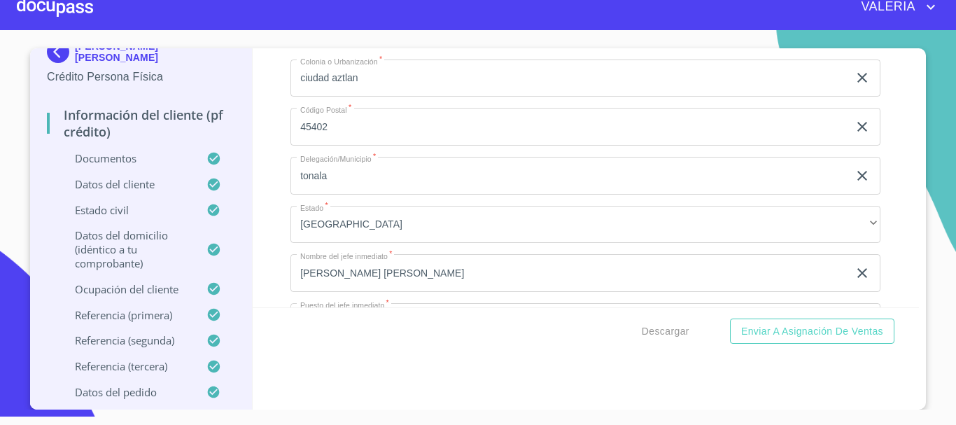
scroll to position [6169, 0]
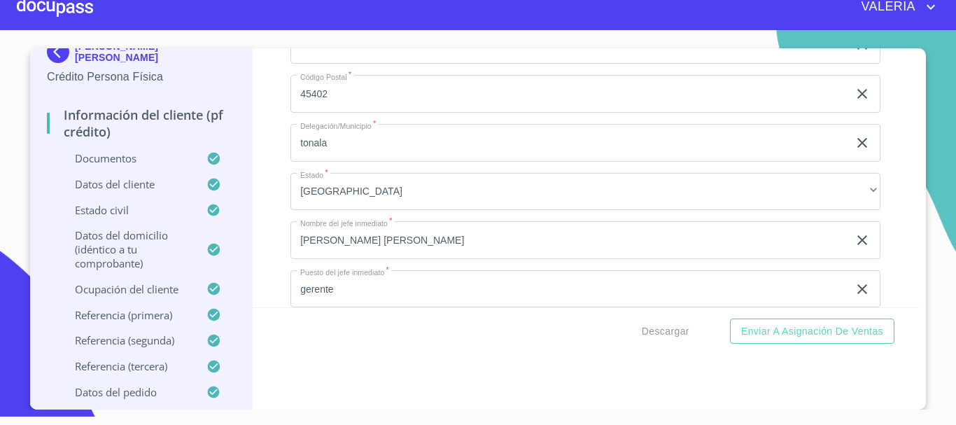
type input "servicio de transporte"
drag, startPoint x: 446, startPoint y: 227, endPoint x: 115, endPoint y: 229, distance: 331.1
click at [115, 229] on div "[PERSON_NAME] [PERSON_NAME] Crédito Persona Física Información del cliente (PF …" at bounding box center [474, 228] width 889 height 361
type input "[PHONE_NUMBER]"
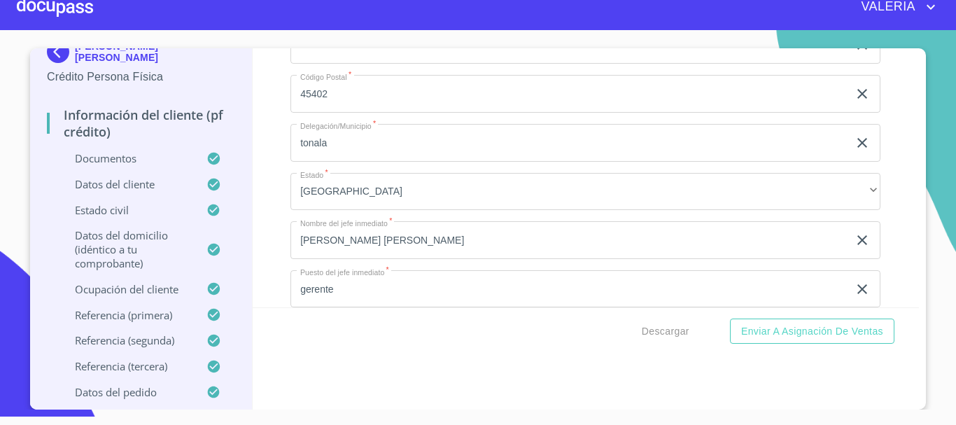
click at [253, 209] on div "Información del cliente (PF crédito) Documentos Documento de identificación.   …" at bounding box center [586, 177] width 667 height 259
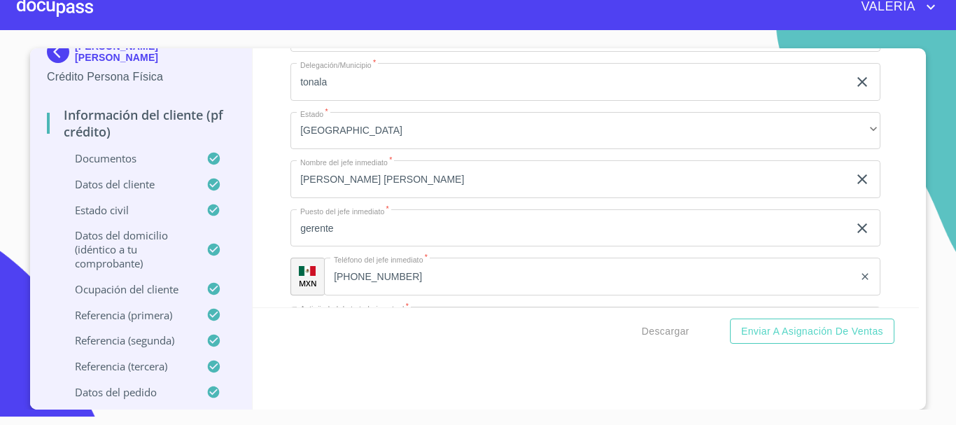
scroll to position [6309, 0]
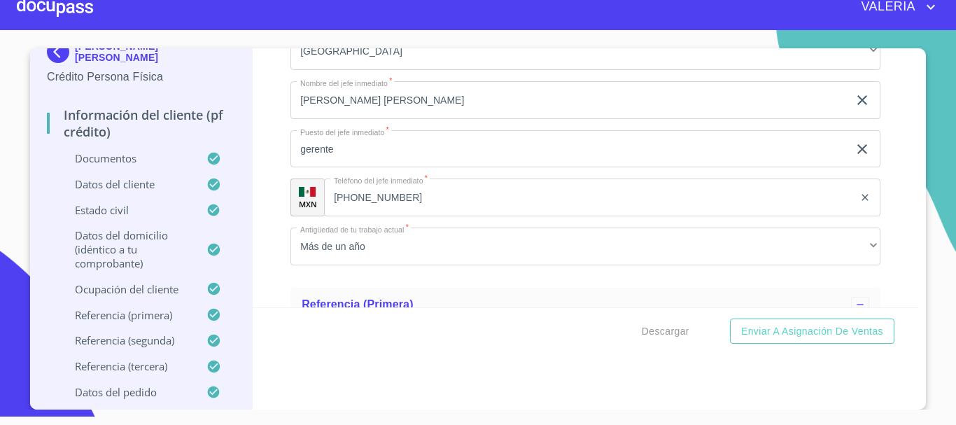
drag, startPoint x: 367, startPoint y: 132, endPoint x: 121, endPoint y: 157, distance: 247.0
click at [121, 157] on div "[PERSON_NAME] [PERSON_NAME] Crédito Persona Física Información del cliente (PF …" at bounding box center [474, 228] width 889 height 361
type input "revolucion"
type input "20"
type input "A"
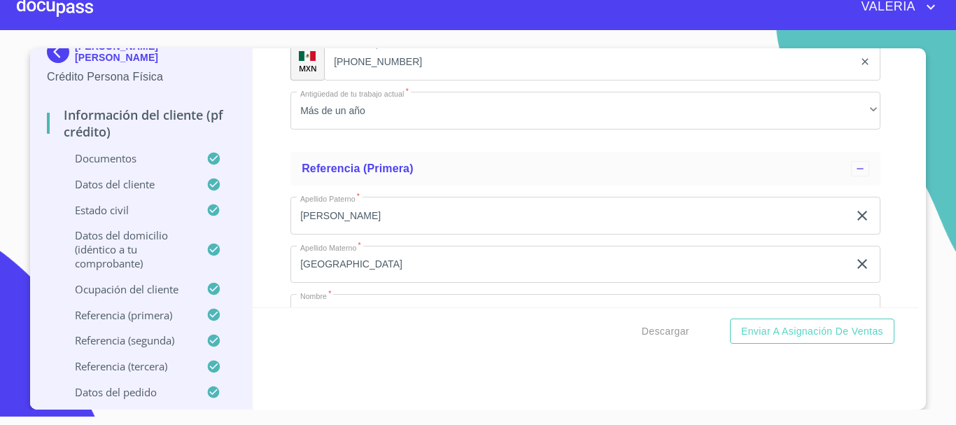
scroll to position [6449, 0]
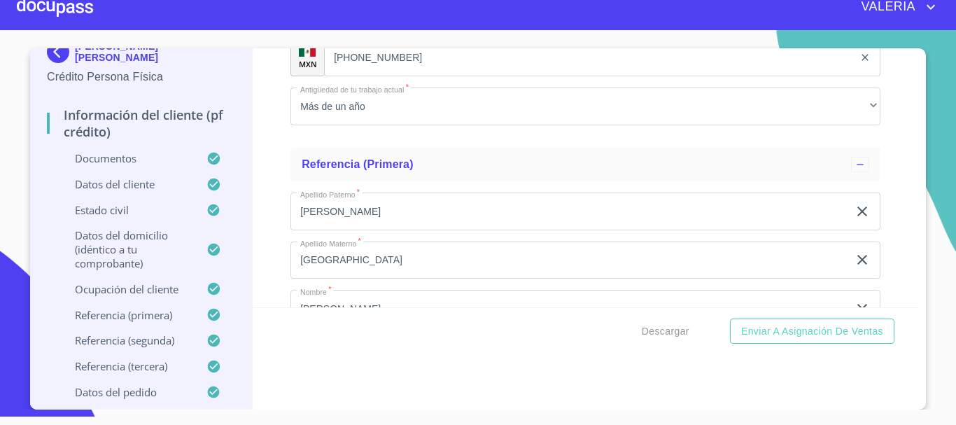
type input "ZAPOTE DEL [PERSON_NAME]"
type input "45672"
click at [268, 258] on div "Información del cliente (PF crédito) Documentos Documento de identificación.   …" at bounding box center [586, 177] width 667 height 259
drag, startPoint x: 354, startPoint y: 235, endPoint x: 370, endPoint y: 244, distance: 18.5
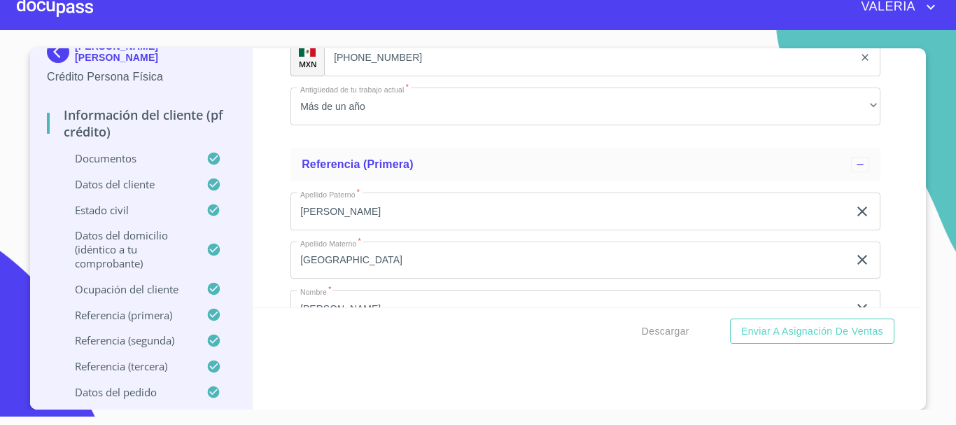
click at [244, 239] on div "[PERSON_NAME] [PERSON_NAME] Crédito Persona Física Información del cliente (PF …" at bounding box center [474, 228] width 889 height 361
type input "ZAPOTE DEL [PERSON_NAME]"
click at [275, 241] on div "Información del cliente (PF crédito) Documentos Documento de identificación.   …" at bounding box center [586, 177] width 667 height 259
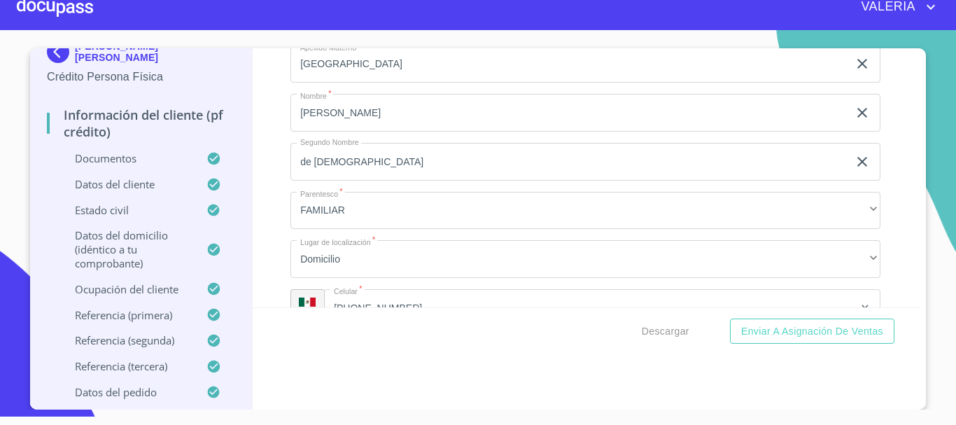
scroll to position [6659, 0]
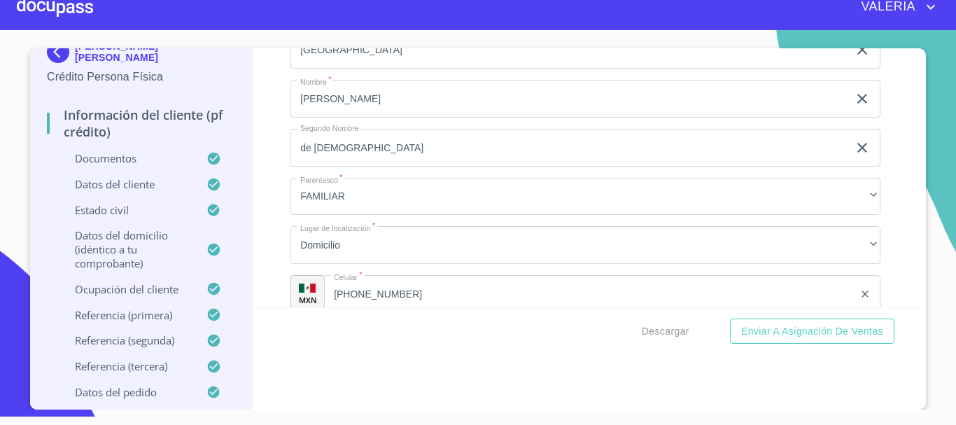
drag, startPoint x: 449, startPoint y: 126, endPoint x: 1, endPoint y: 153, distance: 448.8
click at [1, 153] on section "[PERSON_NAME] [PERSON_NAME] Crédito Persona Física Información del cliente (PF …" at bounding box center [478, 219] width 956 height 379
type input "[PERSON_NAME]"
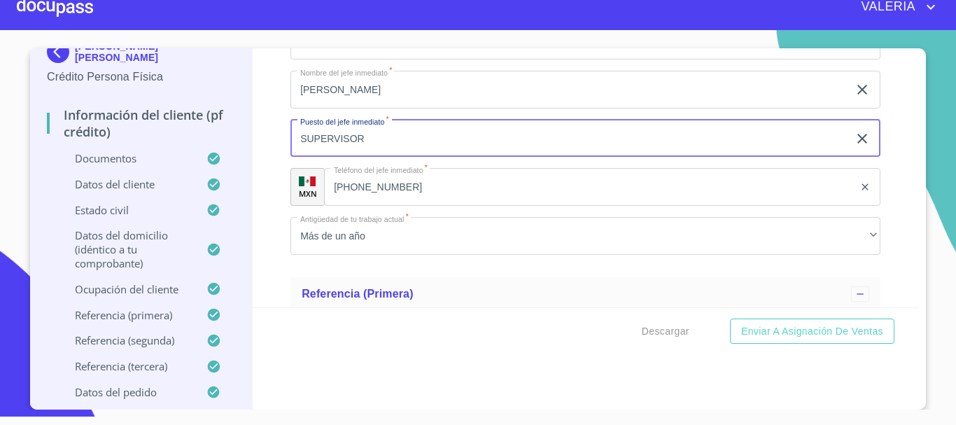
scroll to position [6239, 0]
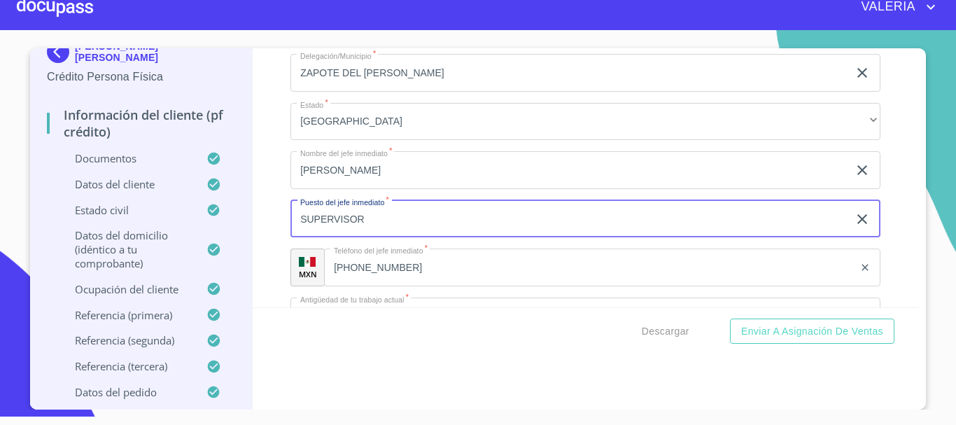
type input "SUPERVISOR"
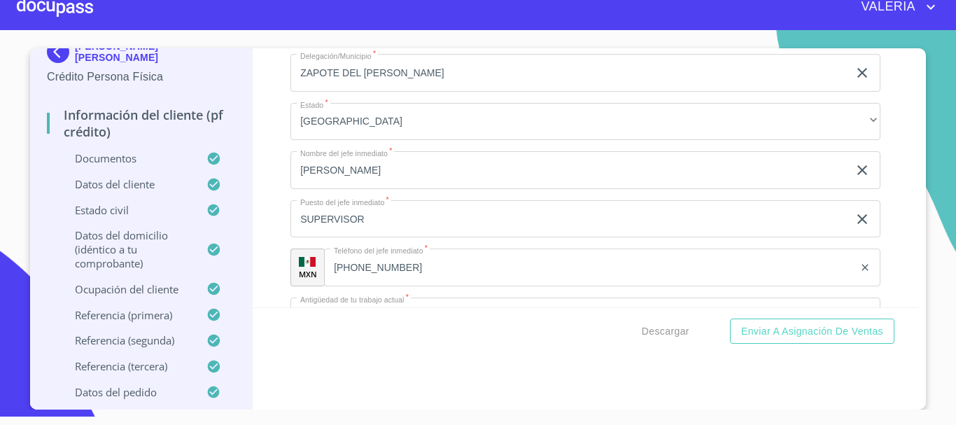
drag, startPoint x: 359, startPoint y: 167, endPoint x: 282, endPoint y: 178, distance: 77.8
click at [283, 178] on div "Información del cliente (PF crédito) Documentos Documento de identificación.   …" at bounding box center [586, 177] width 667 height 259
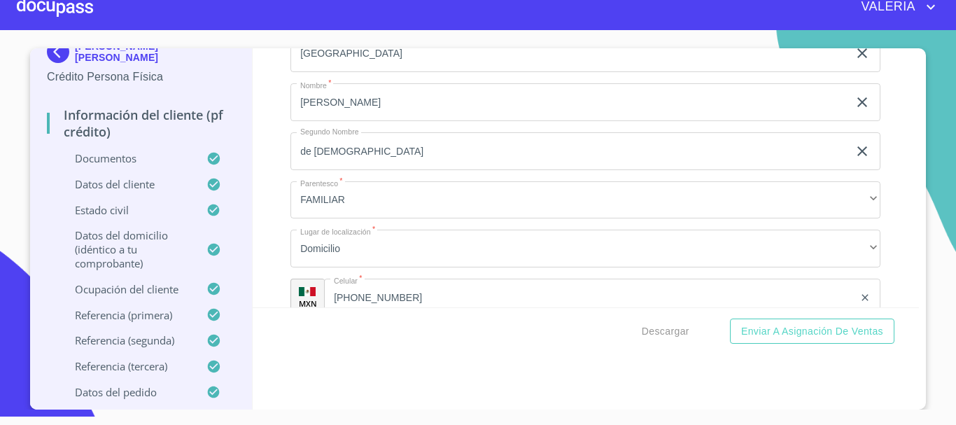
scroll to position [6659, 0]
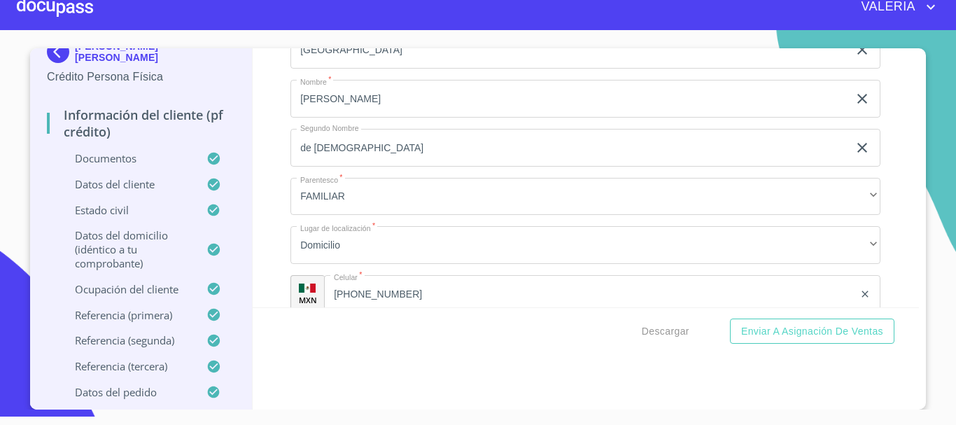
drag, startPoint x: 445, startPoint y: 230, endPoint x: 155, endPoint y: 234, distance: 290.5
click at [155, 234] on div "[PERSON_NAME] [PERSON_NAME] Crédito Persona Física Información del cliente (PF …" at bounding box center [474, 228] width 889 height 361
paste input "31644067"
type input "[PHONE_NUMBER]"
click at [258, 163] on div "Información del cliente (PF crédito) Documentos Documento de identificación.   …" at bounding box center [586, 177] width 667 height 259
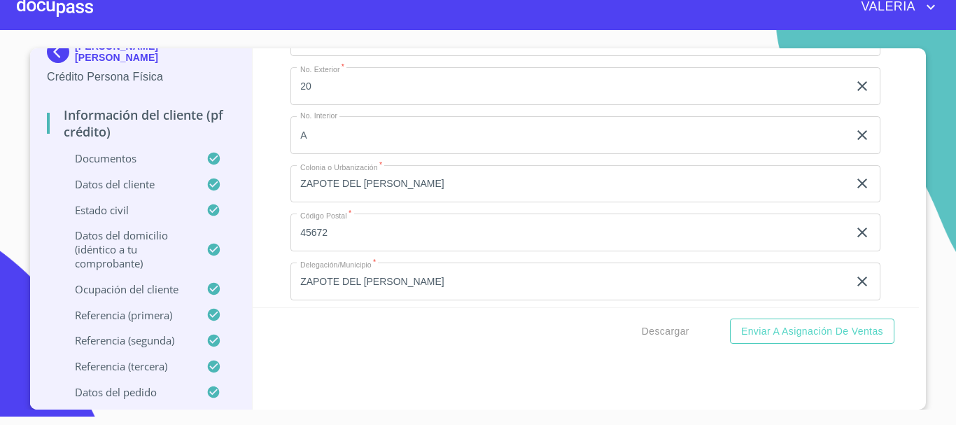
scroll to position [6029, 0]
click at [663, 334] on span "Descargar" at bounding box center [666, 331] width 48 height 17
click at [797, 338] on span "Enviar a Asignación de Ventas" at bounding box center [812, 331] width 142 height 17
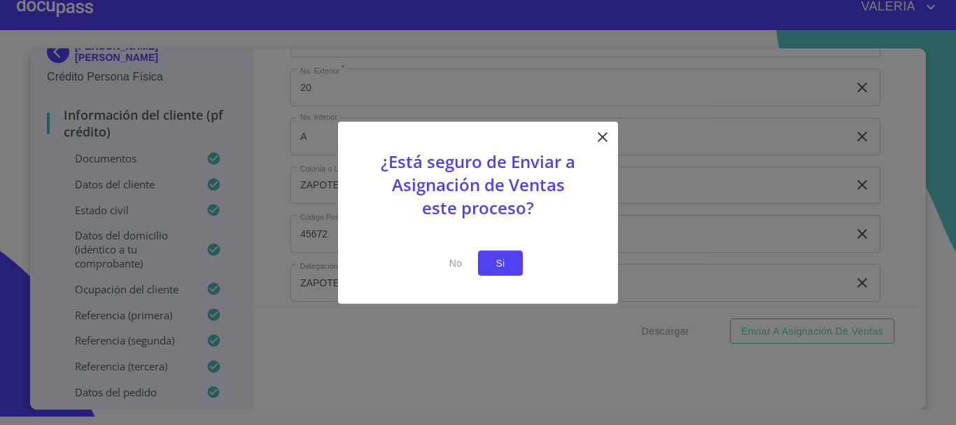
click at [505, 270] on span "Si" at bounding box center [500, 262] width 22 height 17
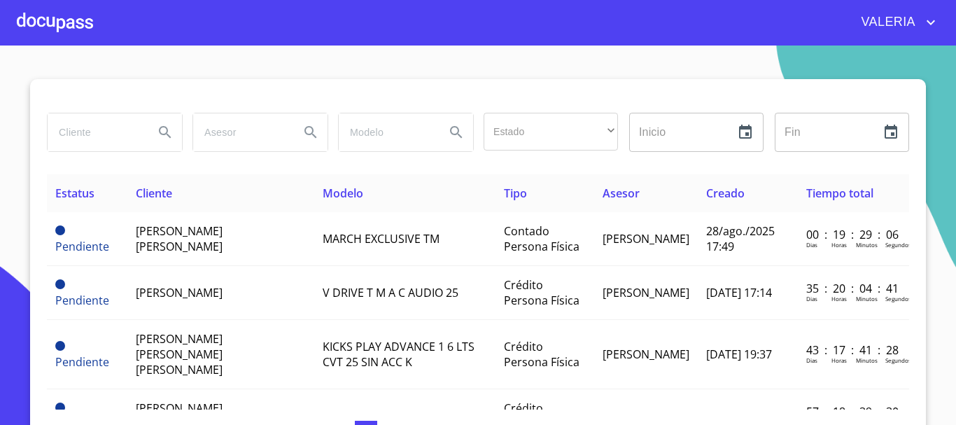
click at [63, 29] on div at bounding box center [55, 22] width 76 height 45
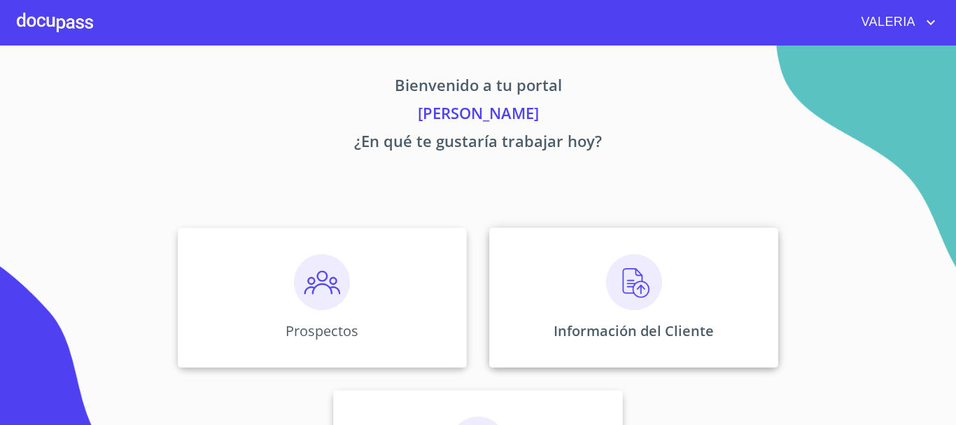
scroll to position [116, 0]
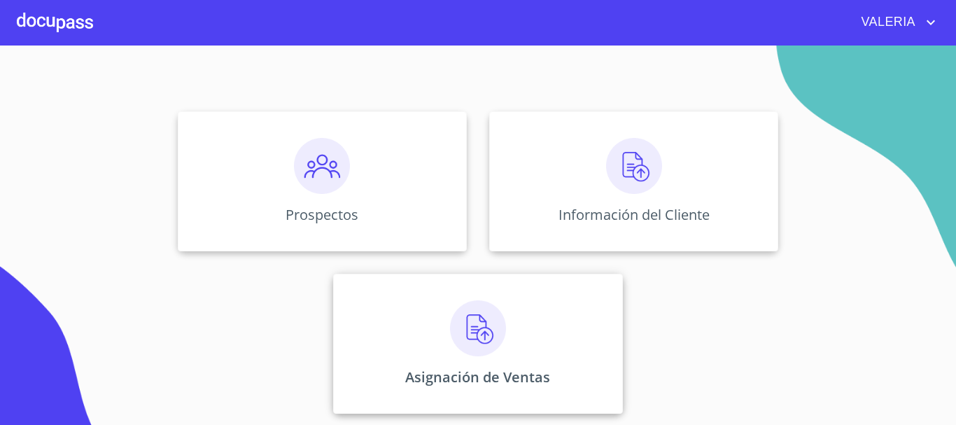
click at [522, 350] on div "Asignación de Ventas" at bounding box center [477, 344] width 289 height 140
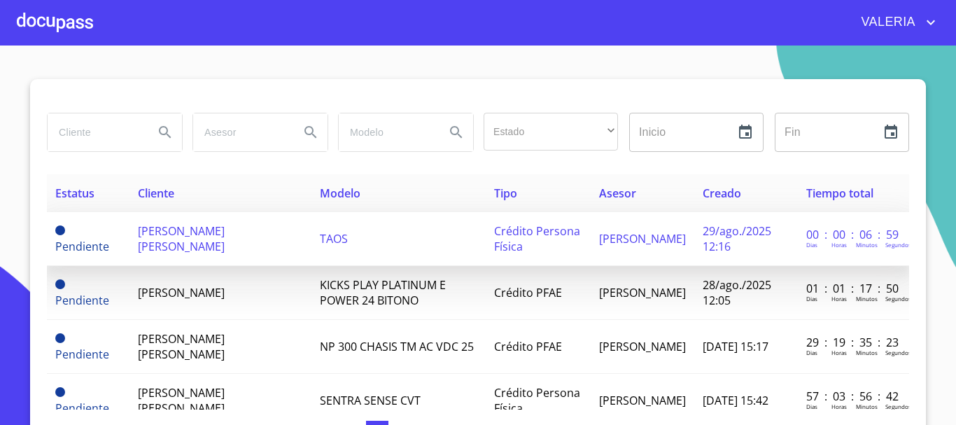
click at [153, 239] on span "[PERSON_NAME] [PERSON_NAME]" at bounding box center [181, 238] width 87 height 31
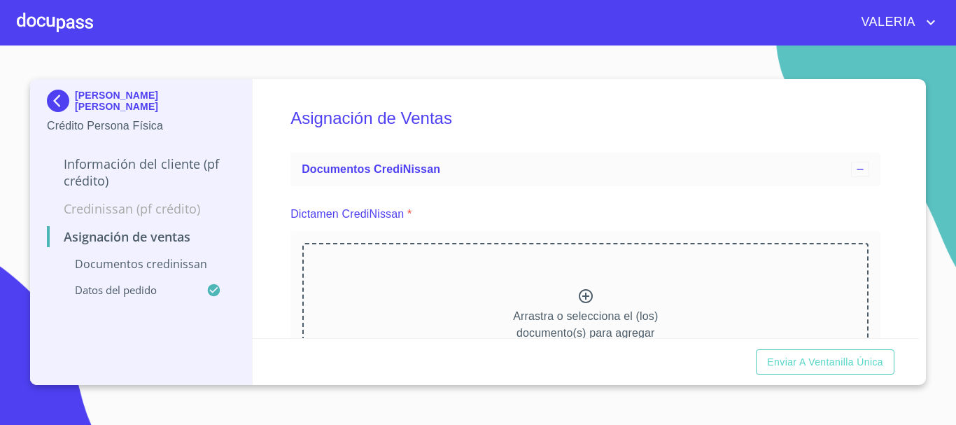
click at [171, 171] on p "Información del cliente (PF crédito)" at bounding box center [141, 172] width 188 height 34
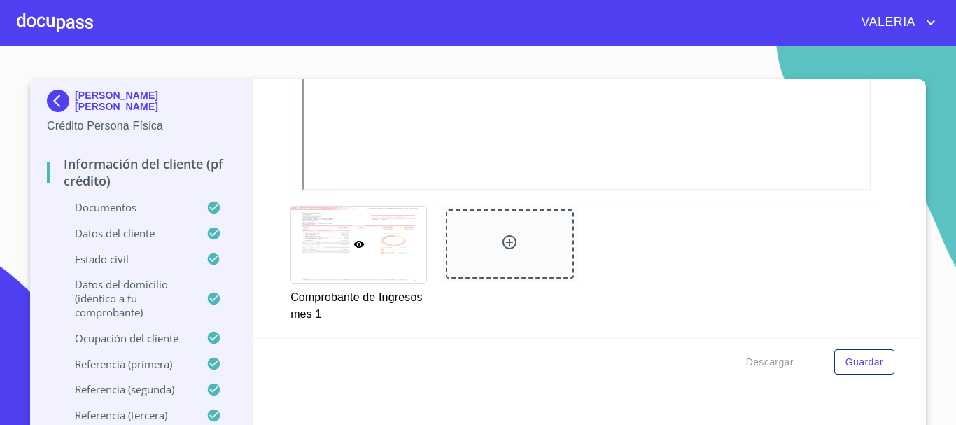
scroll to position [1368, 0]
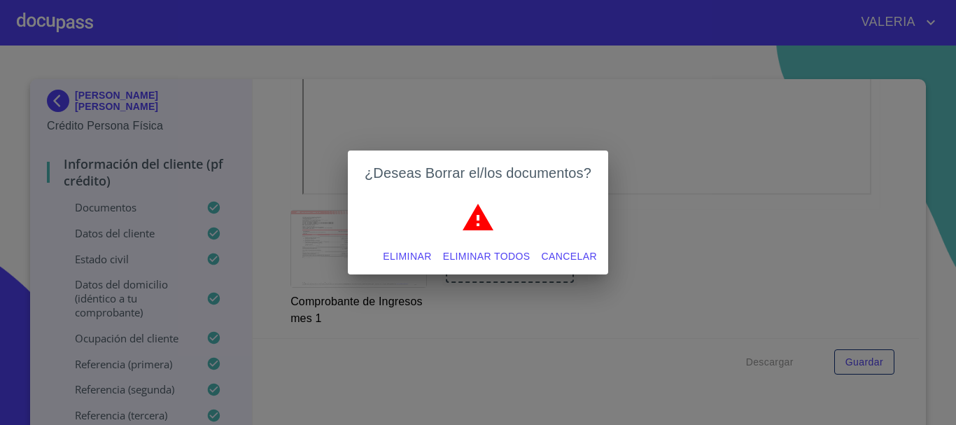
click at [428, 257] on span "Eliminar" at bounding box center [407, 256] width 48 height 17
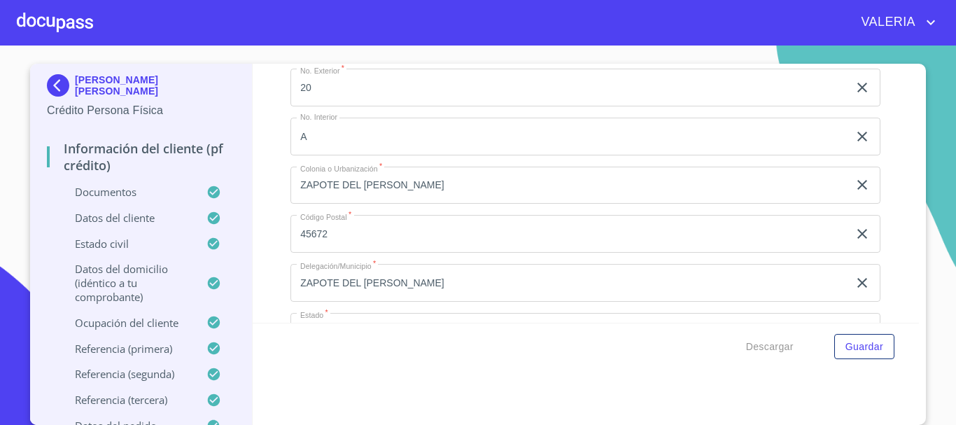
scroll to position [6057, 0]
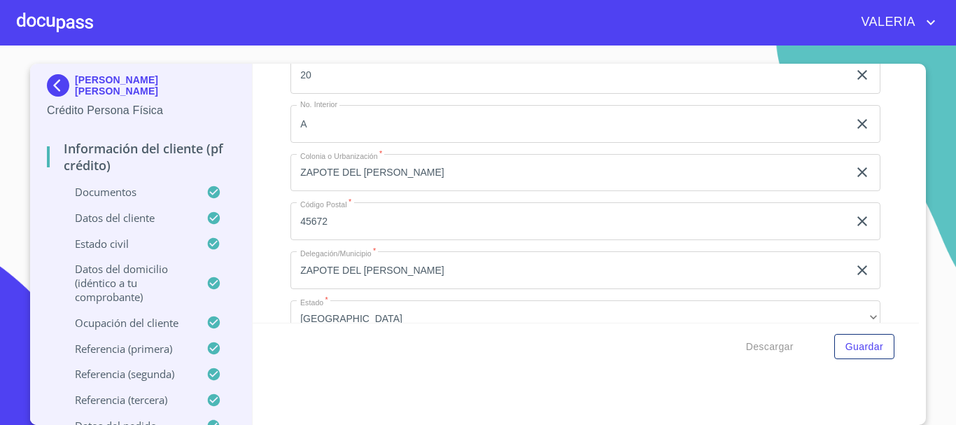
type input "31500"
click at [253, 244] on div "Información del cliente (PF crédito) Documentos Documento de identificación.   …" at bounding box center [586, 193] width 667 height 259
click at [776, 346] on span "Descargar" at bounding box center [770, 346] width 48 height 17
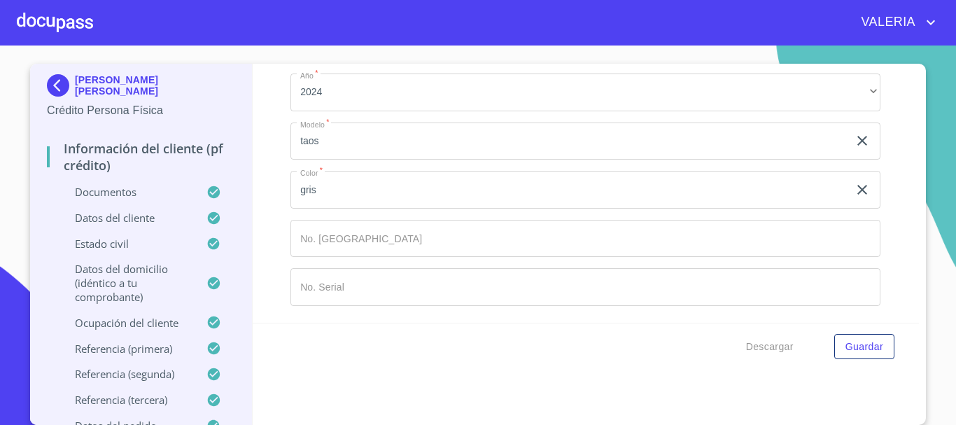
scroll to position [8218, 0]
click at [871, 340] on span "Guardar" at bounding box center [865, 346] width 38 height 17
